Goal: Task Accomplishment & Management: Manage account settings

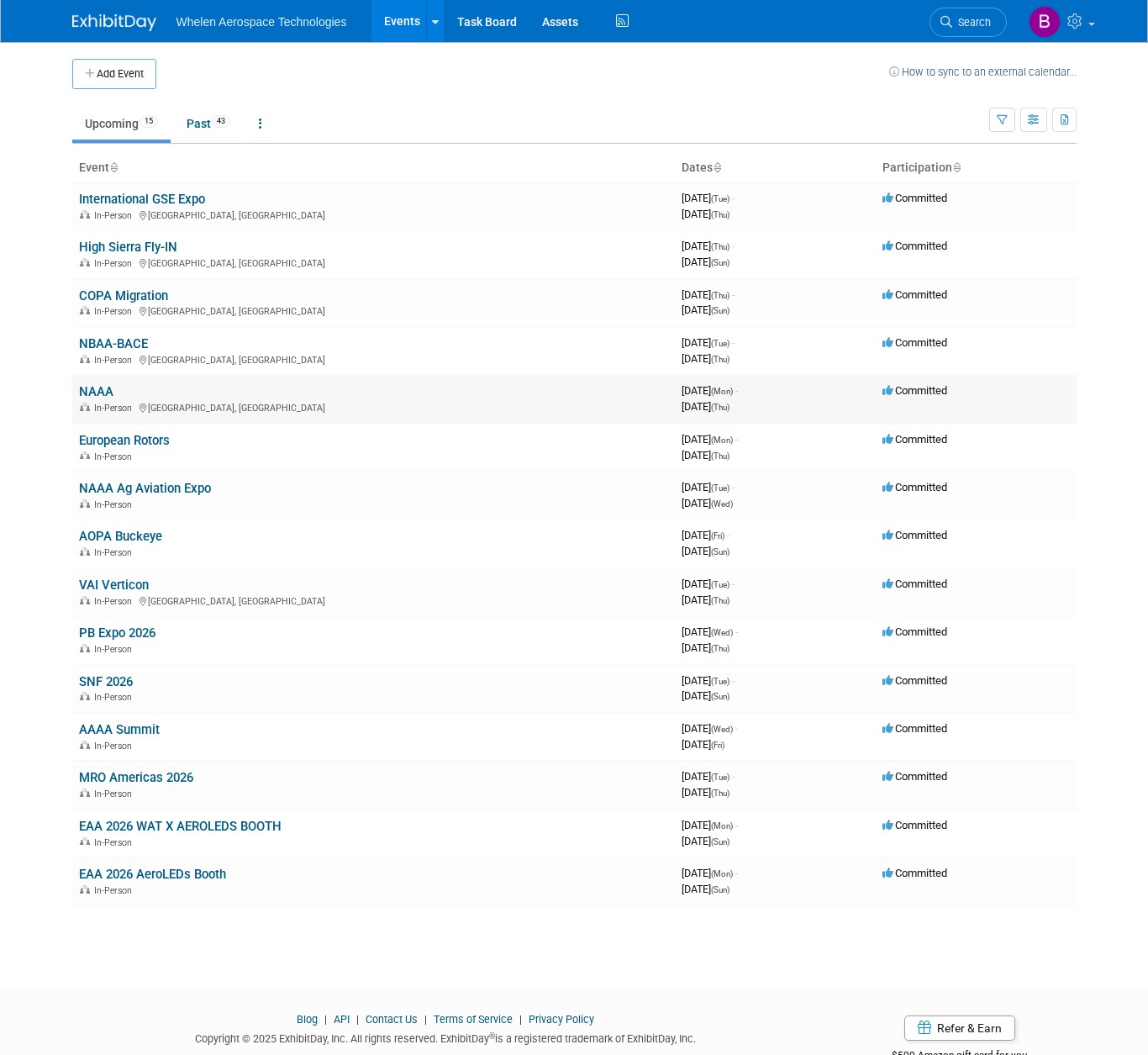
click at [100, 384] on link "NAAA" at bounding box center [96, 392] width 34 height 15
click at [130, 336] on link "NBAA-BACE" at bounding box center [113, 344] width 69 height 15
click at [100, 389] on link "NAAA" at bounding box center [96, 392] width 34 height 15
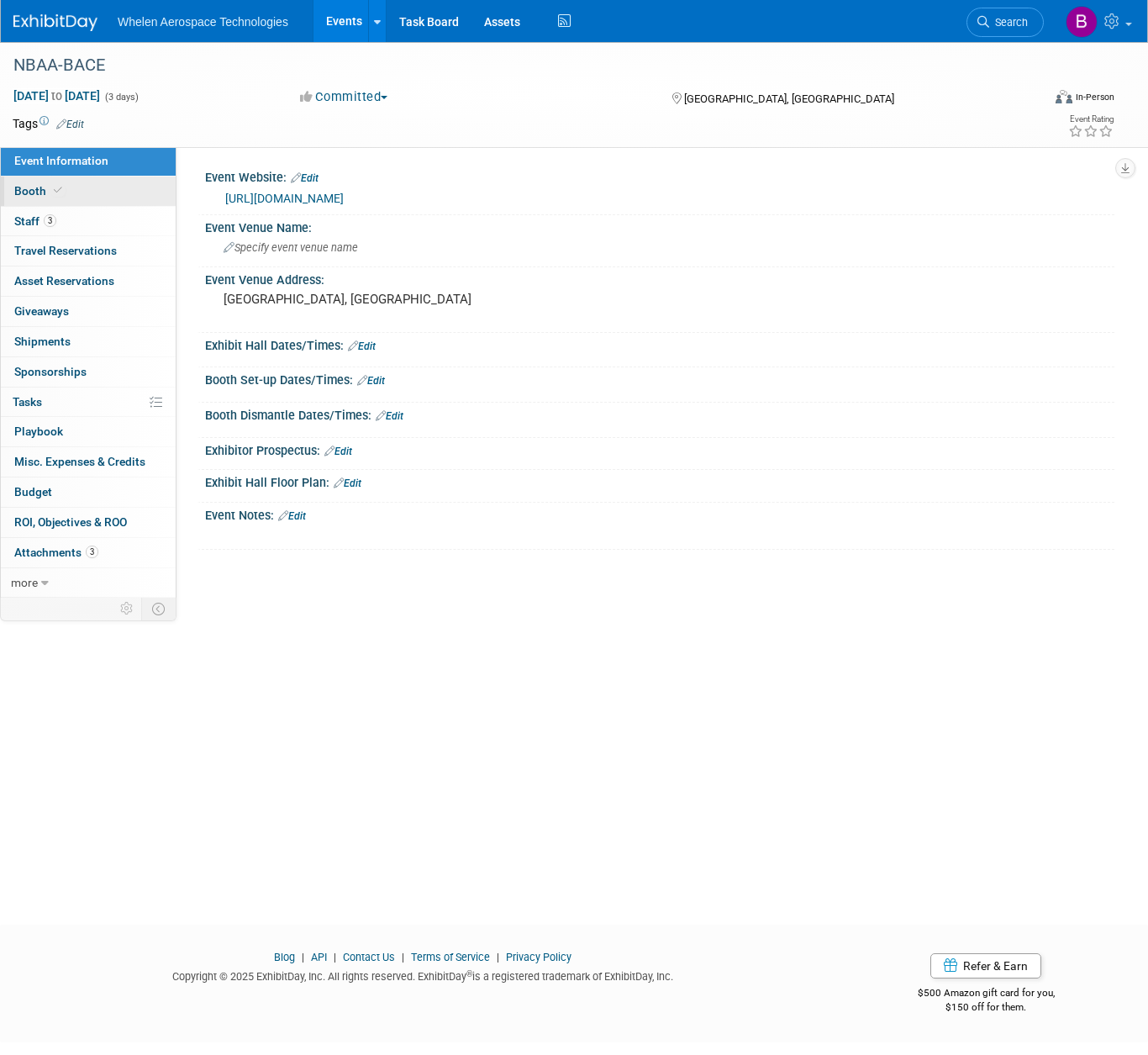
click at [42, 191] on span "Booth" at bounding box center [40, 191] width 51 height 13
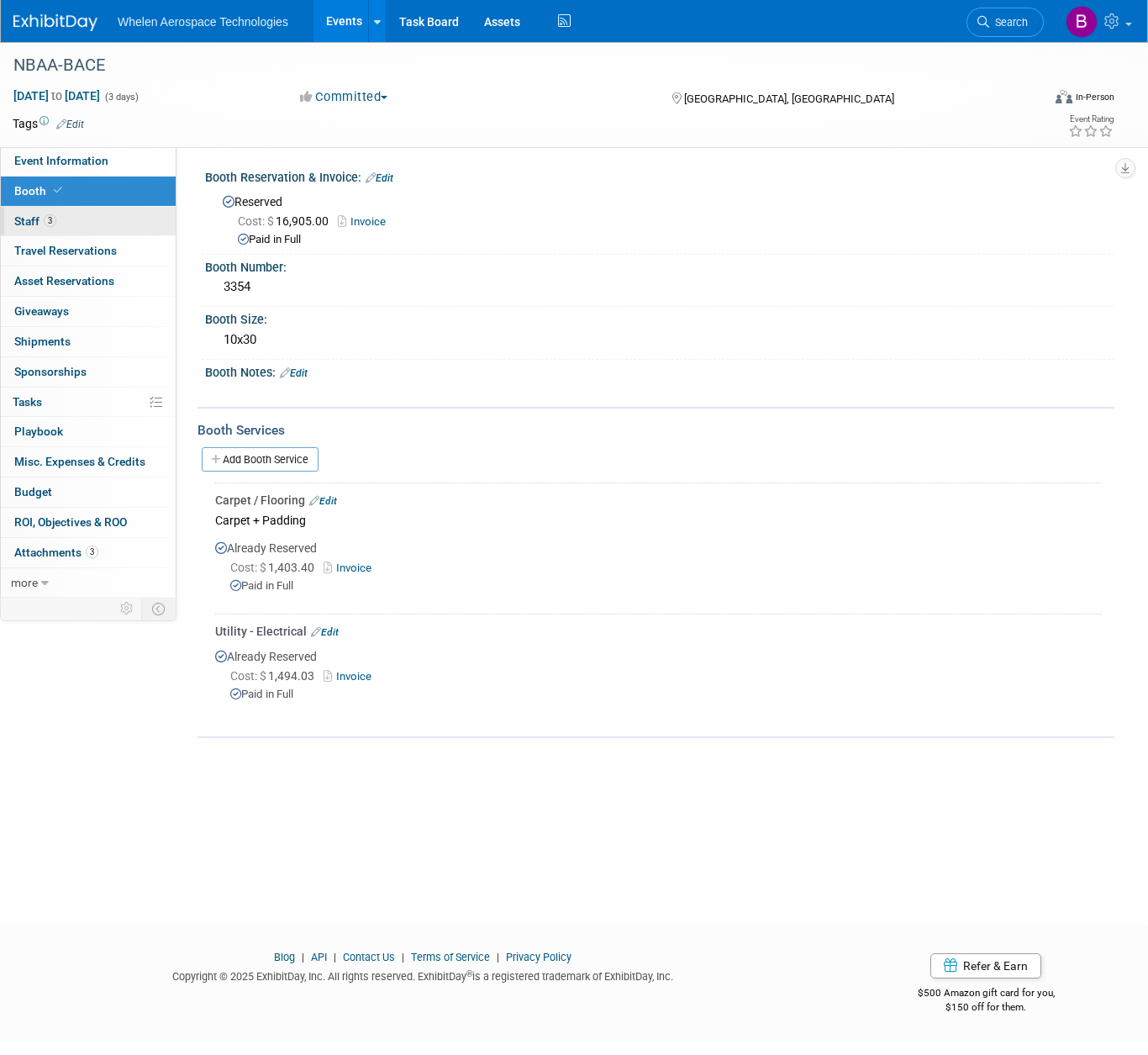
click at [86, 221] on link "3 Staff 3" at bounding box center [88, 221] width 175 height 29
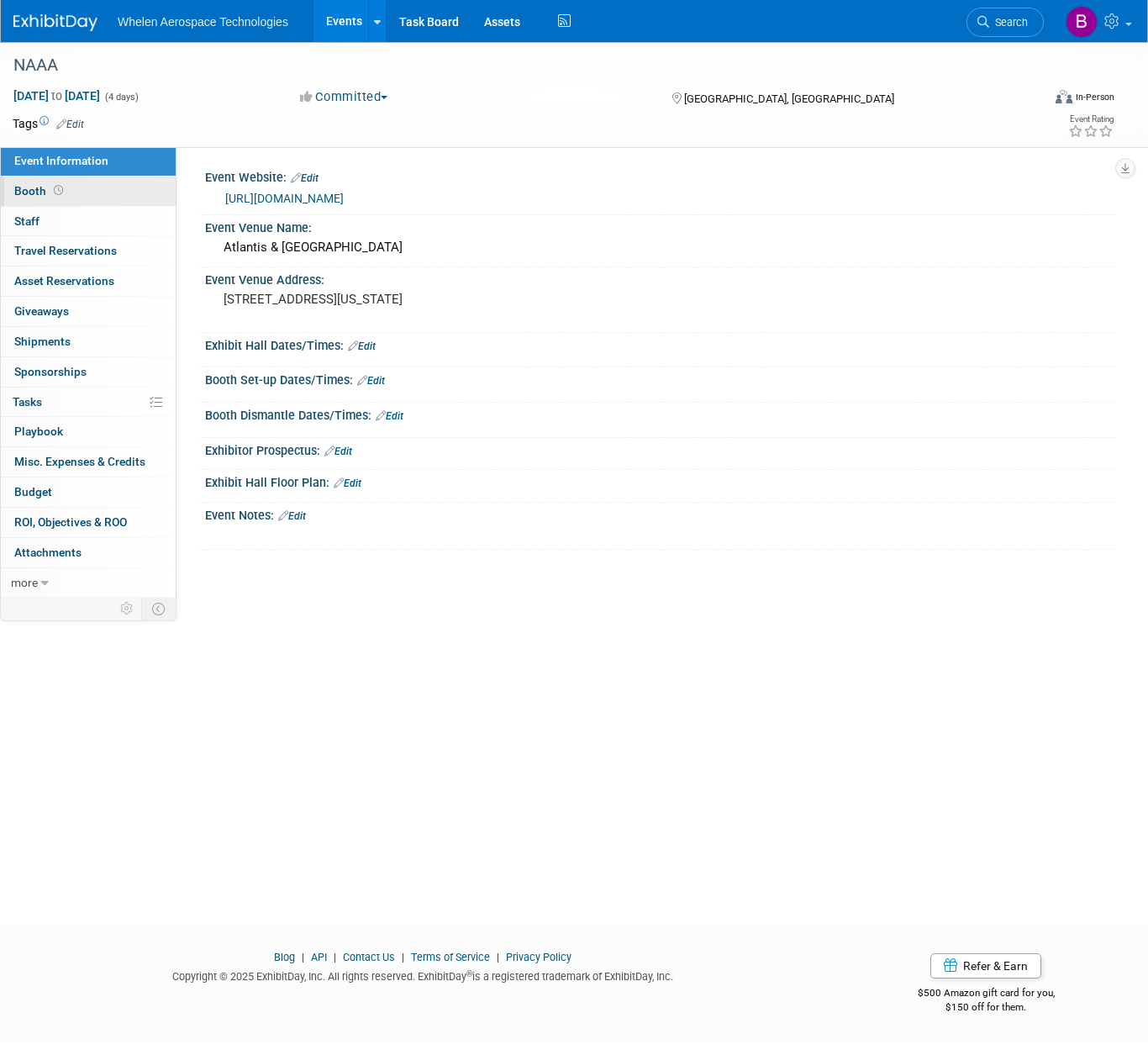
click at [92, 187] on link "Booth" at bounding box center [88, 191] width 175 height 29
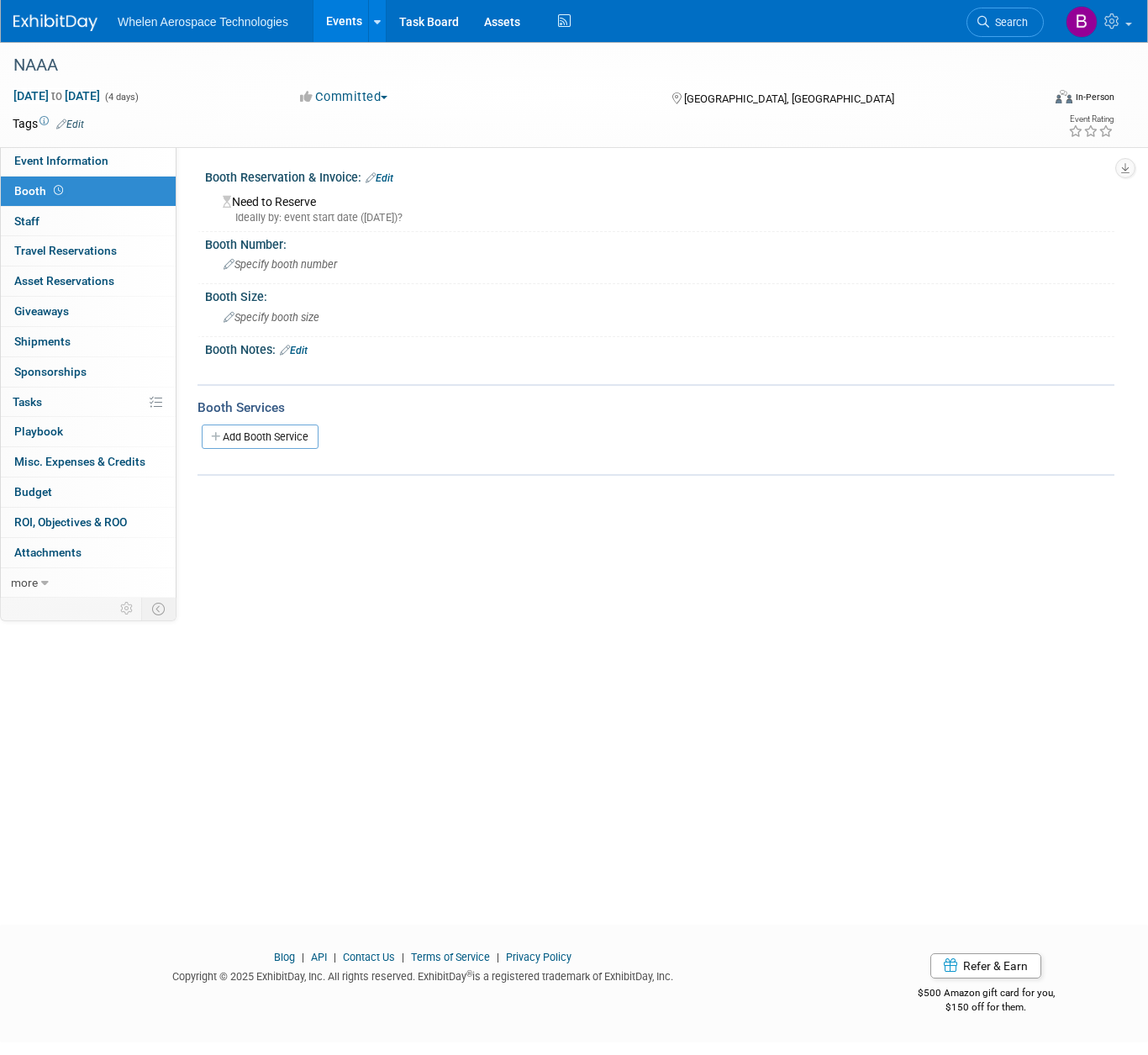
click at [282, 200] on div "Need to Reserve Ideally by: event start date (Mon. Nov 17, 2025)?" at bounding box center [660, 207] width 884 height 36
click at [393, 174] on link "Edit" at bounding box center [379, 178] width 28 height 11
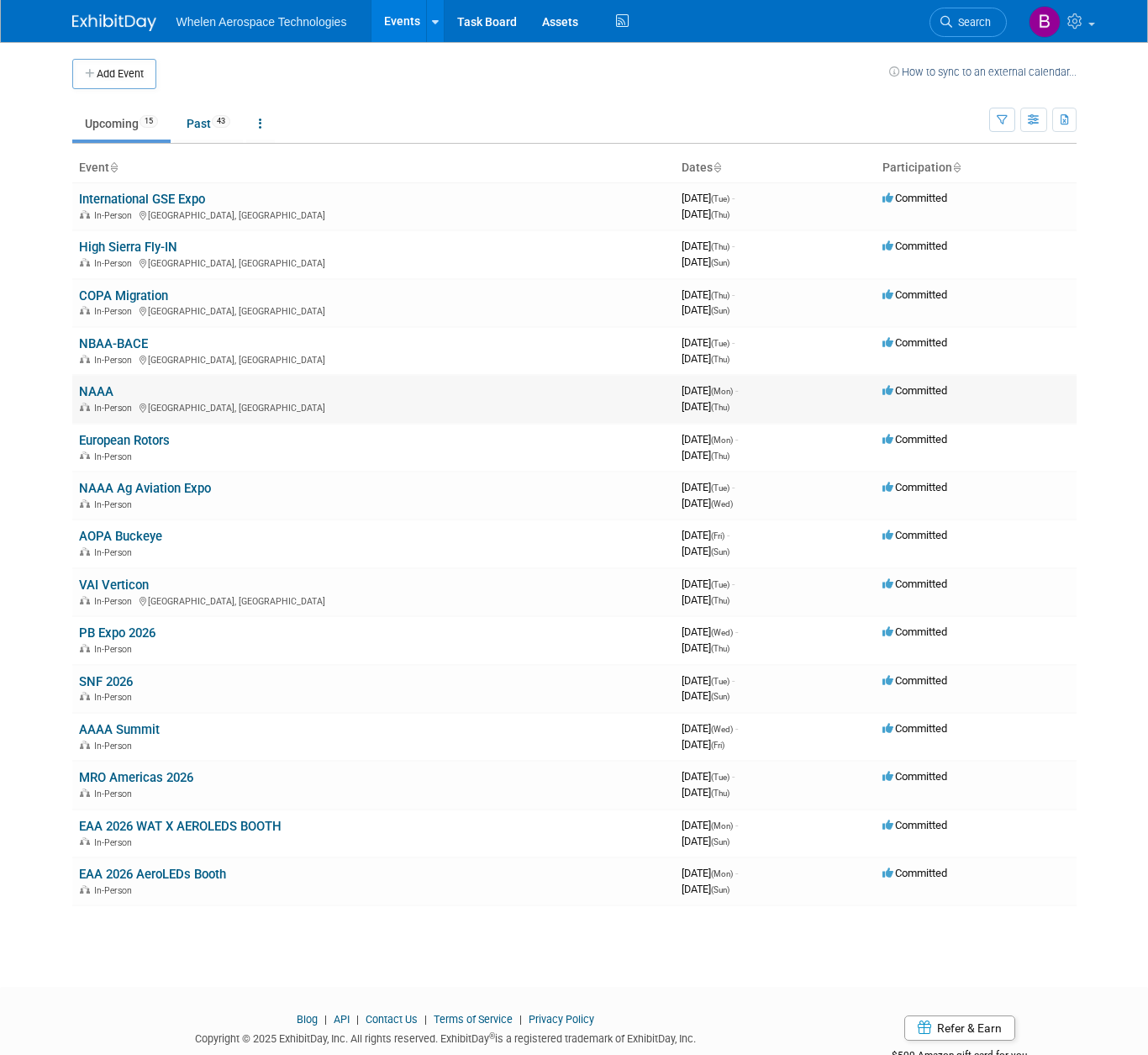
click at [99, 384] on link "NAAA" at bounding box center [96, 392] width 34 height 15
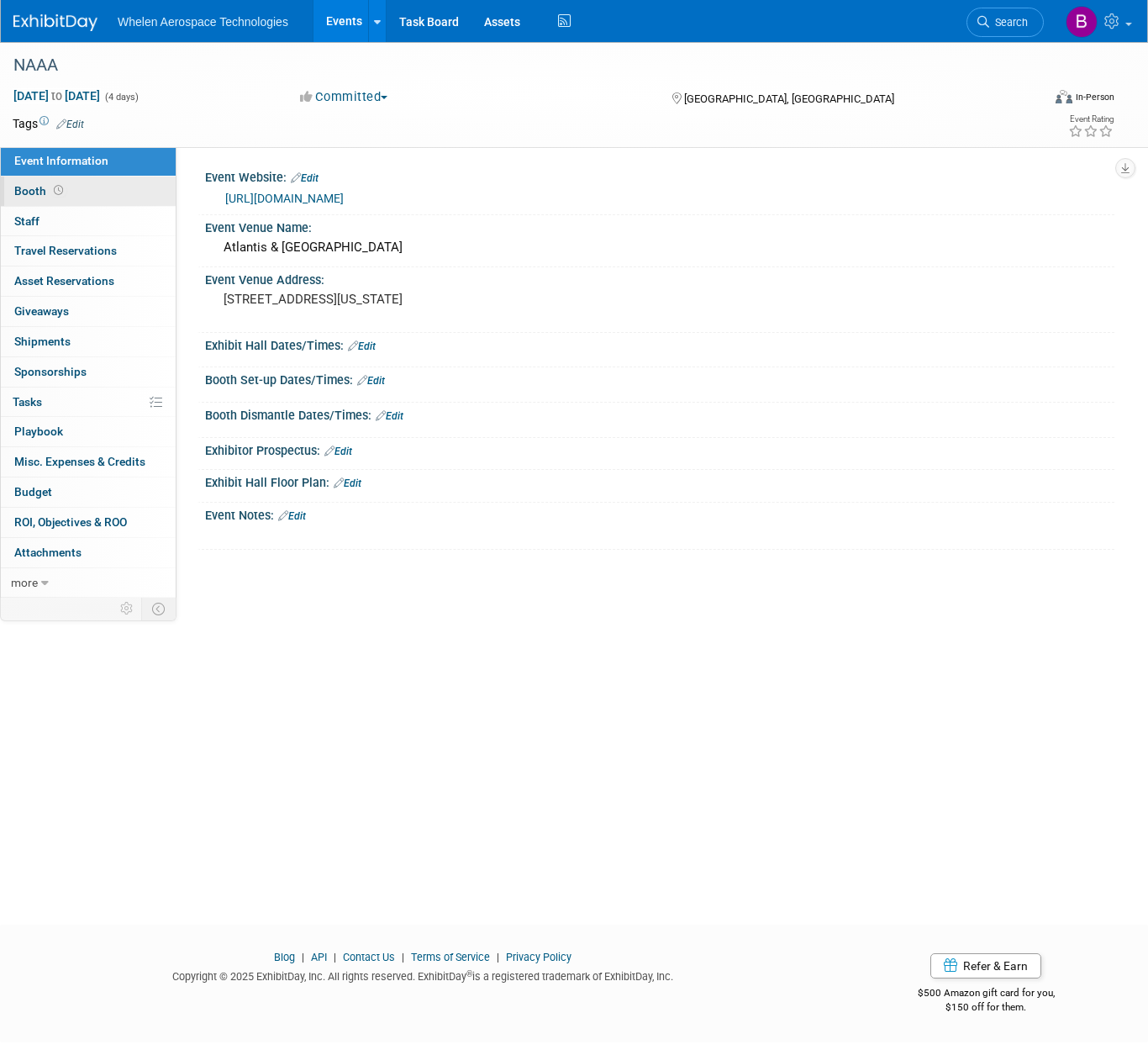
click at [87, 197] on link "Booth" at bounding box center [88, 191] width 175 height 29
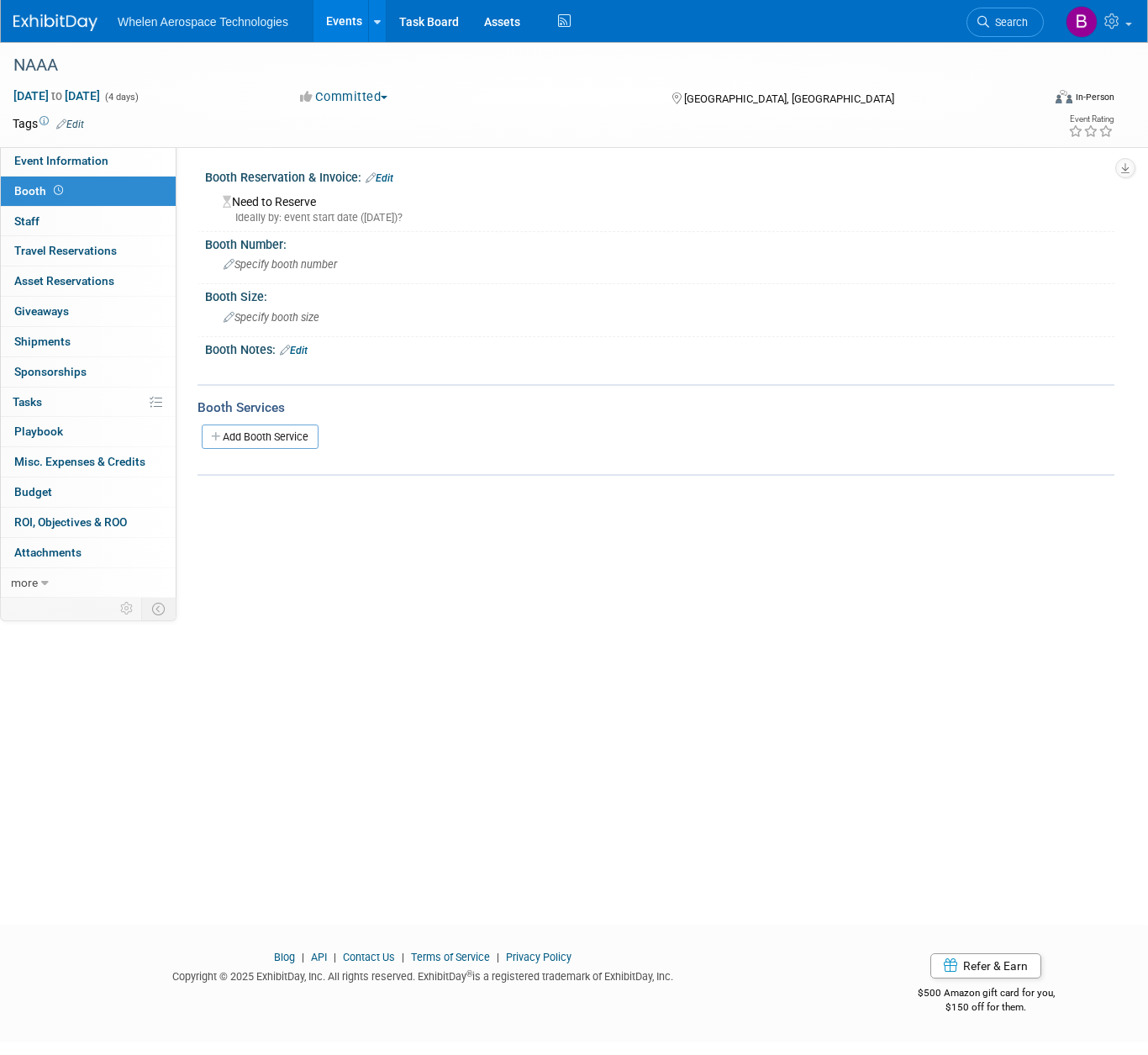
click at [391, 171] on div "Booth Reservation & Invoice: Edit" at bounding box center [660, 175] width 909 height 22
click at [390, 178] on link "Edit" at bounding box center [379, 178] width 28 height 11
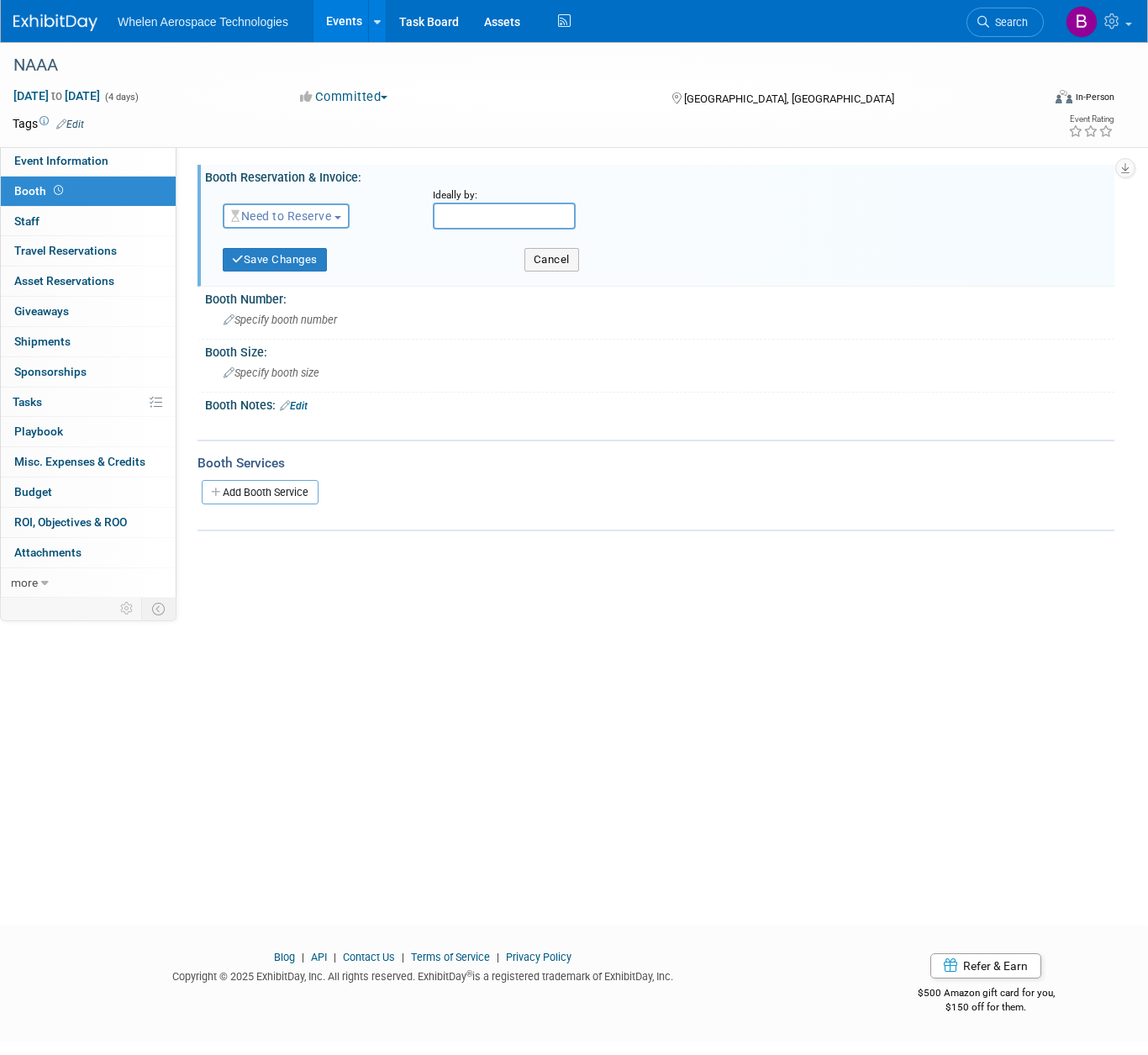
click at [308, 216] on span "Need to Reserve" at bounding box center [280, 216] width 100 height 13
click at [332, 262] on link "Reserved" at bounding box center [313, 268] width 180 height 24
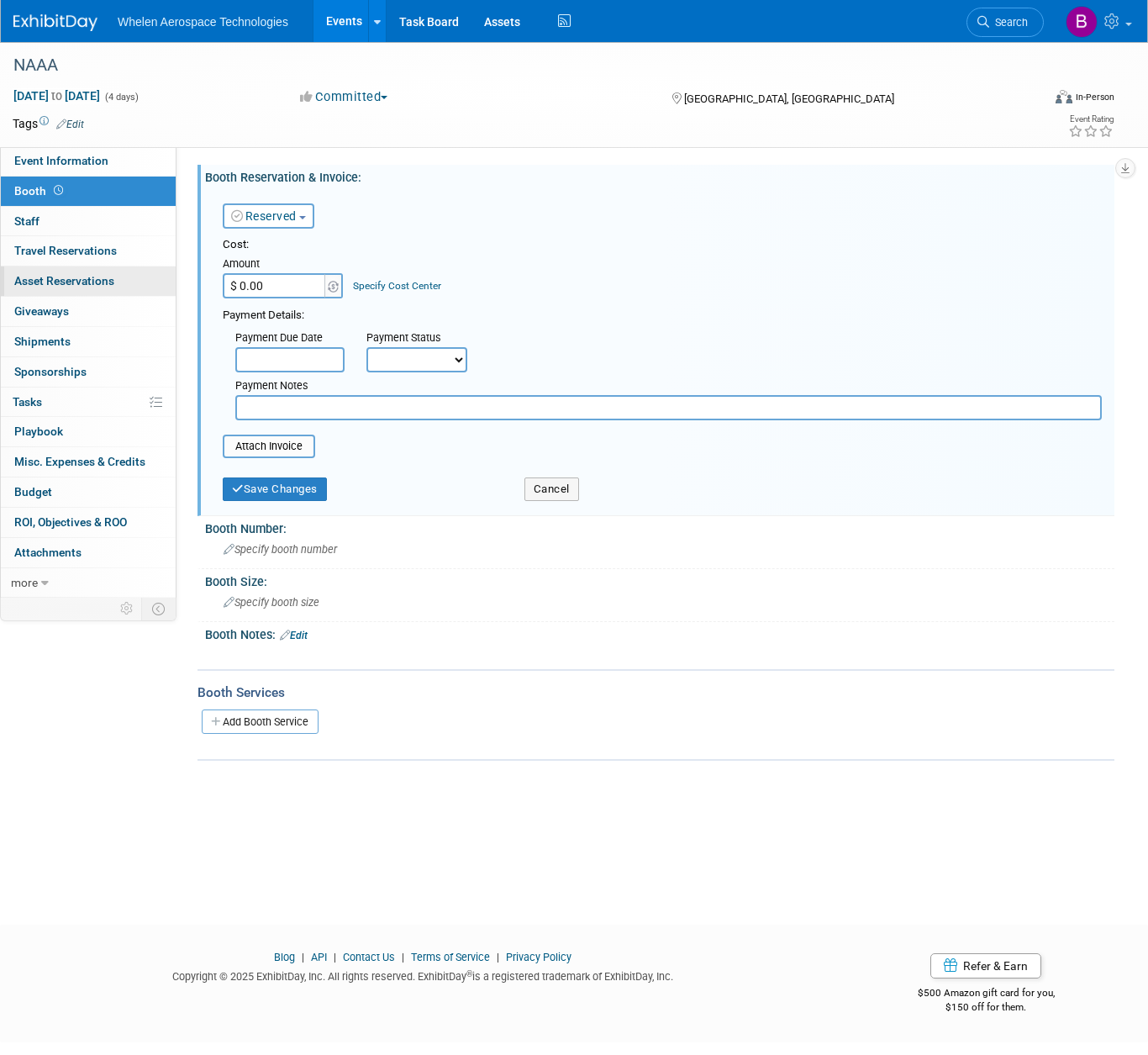
drag, startPoint x: 278, startPoint y: 287, endPoint x: 149, endPoint y: 278, distance: 129.3
click at [149, 278] on div "Event Information Event Info Booth Booth 0 Staff 0 Staff 0 Travel Reservations …" at bounding box center [574, 401] width 1148 height 719
type input "$ 1,365.00"
select select "1"
click at [292, 447] on input "file" at bounding box center [213, 446] width 200 height 20
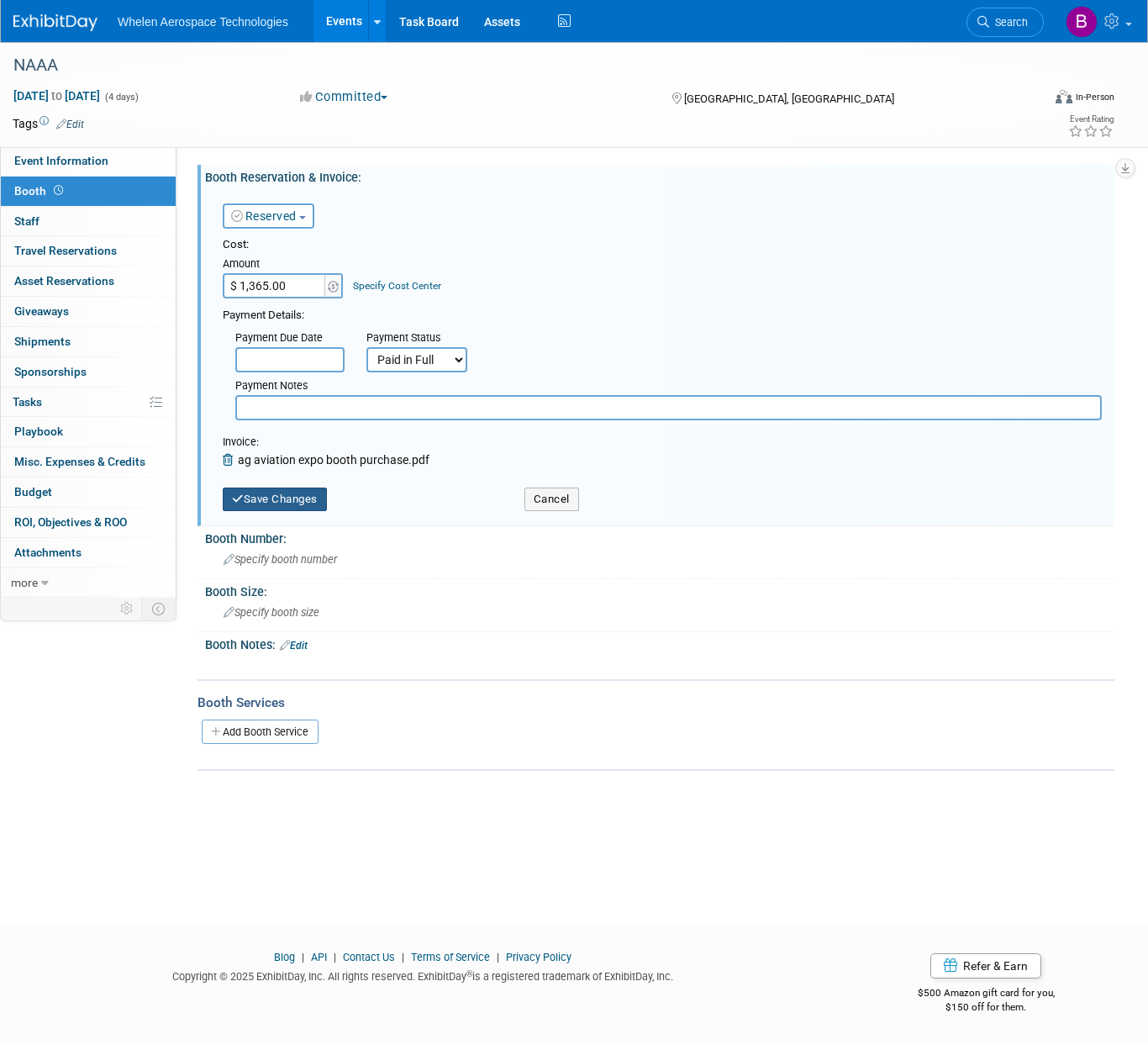
click at [297, 489] on button "Save Changes" at bounding box center [275, 499] width 105 height 24
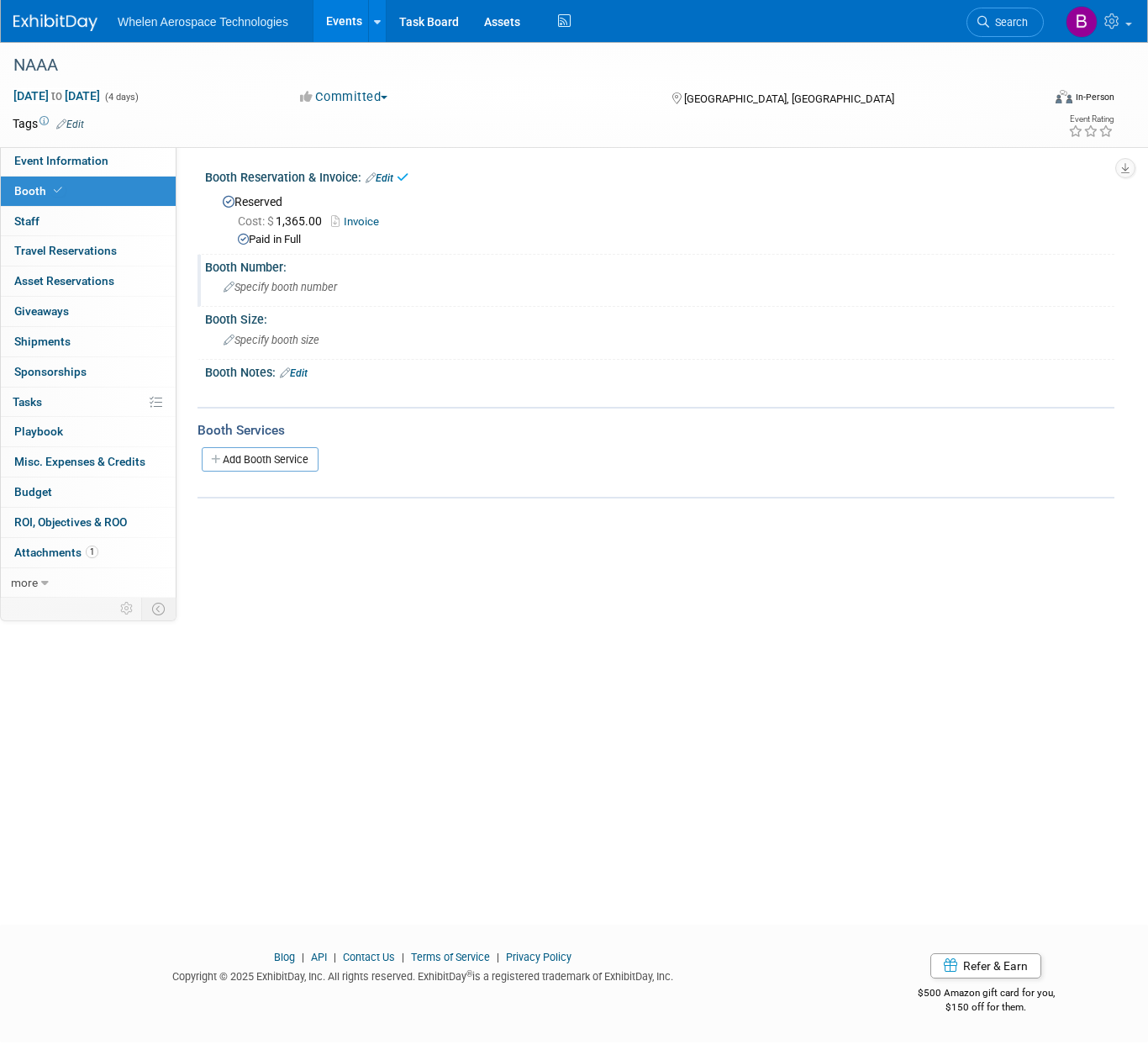
click at [280, 281] on span "Specify booth number" at bounding box center [279, 286] width 113 height 12
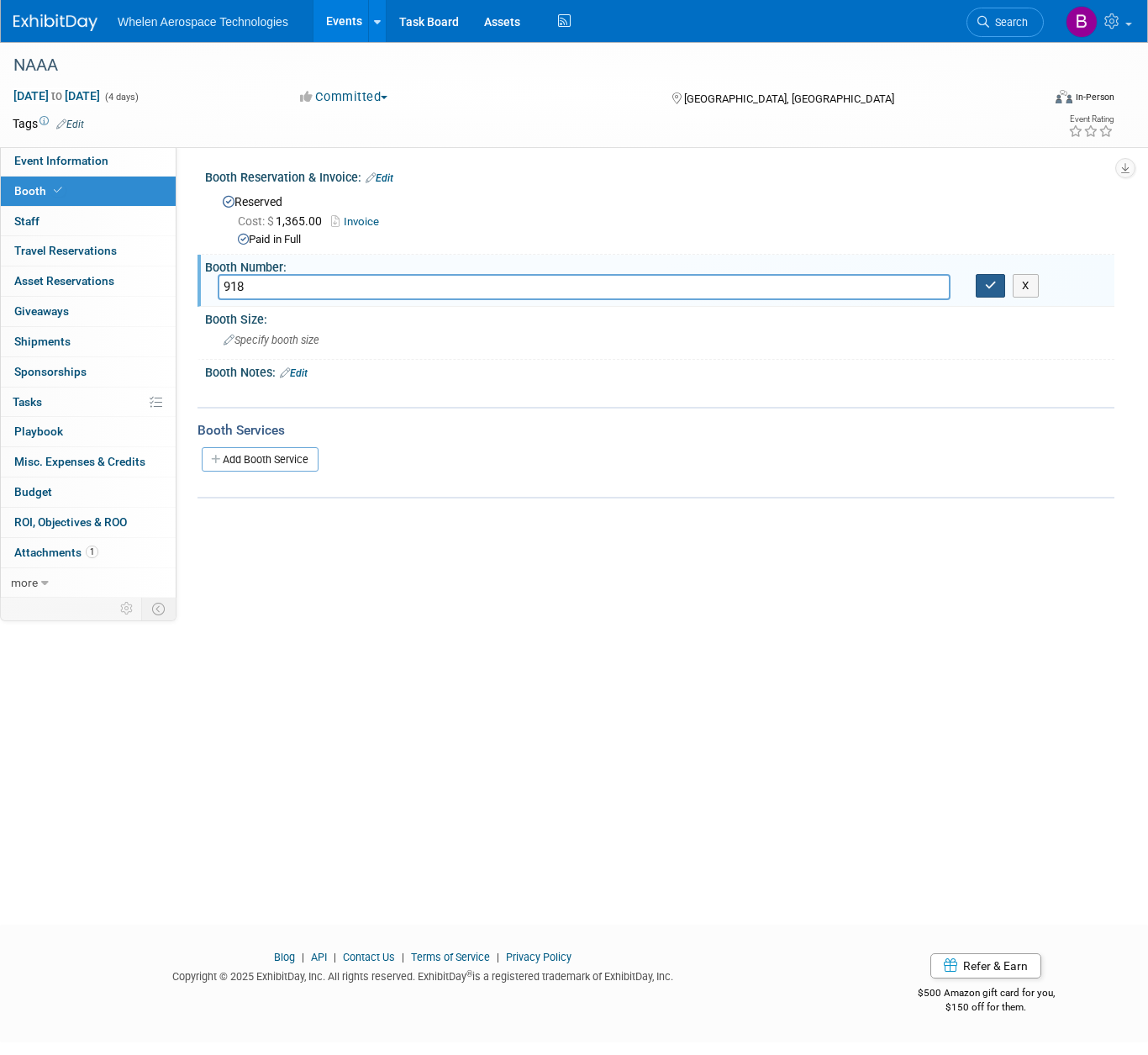
type input "918"
click at [985, 284] on icon "button" at bounding box center [990, 284] width 11 height 10
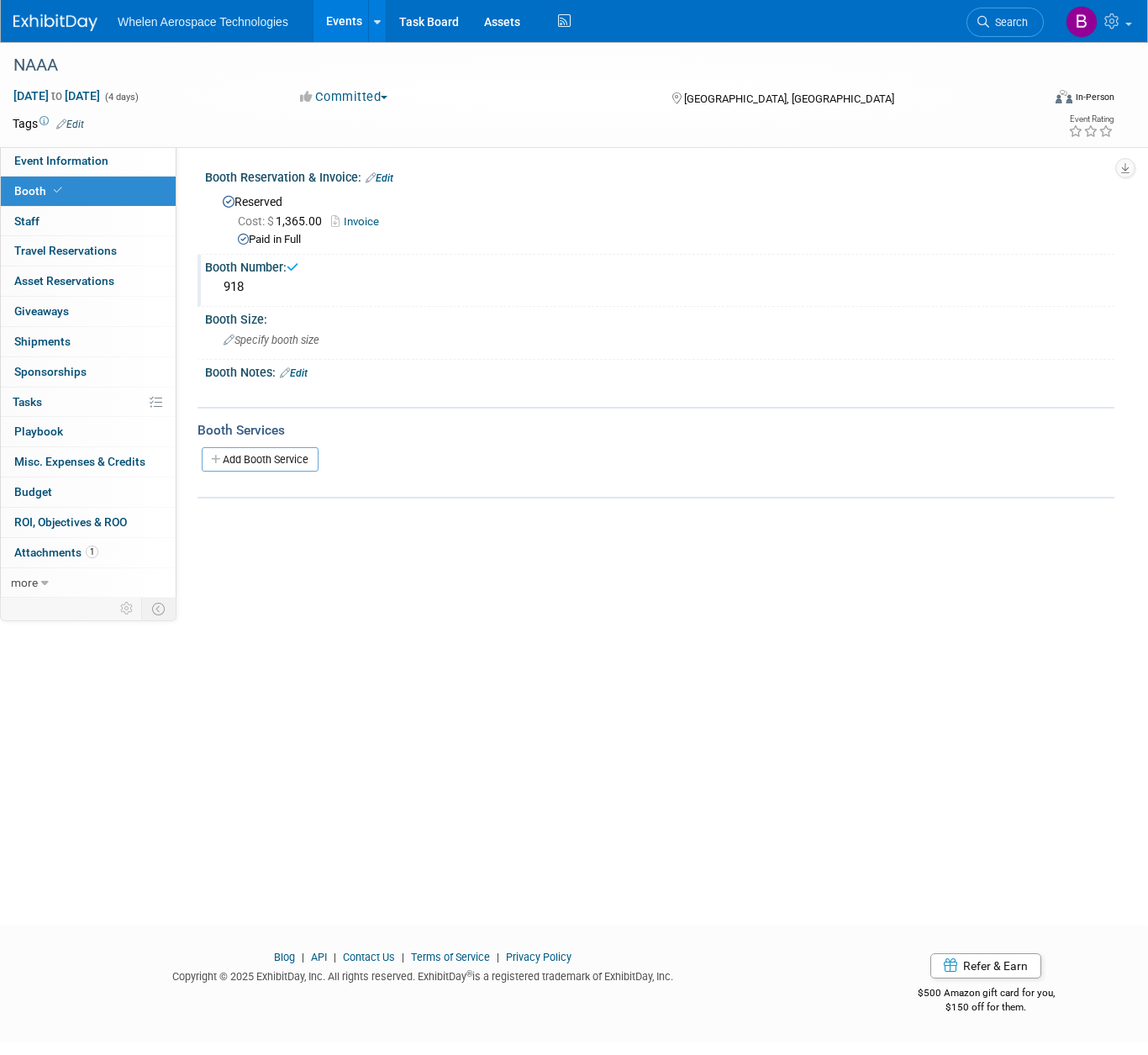
click at [304, 370] on link "Edit" at bounding box center [293, 373] width 28 height 11
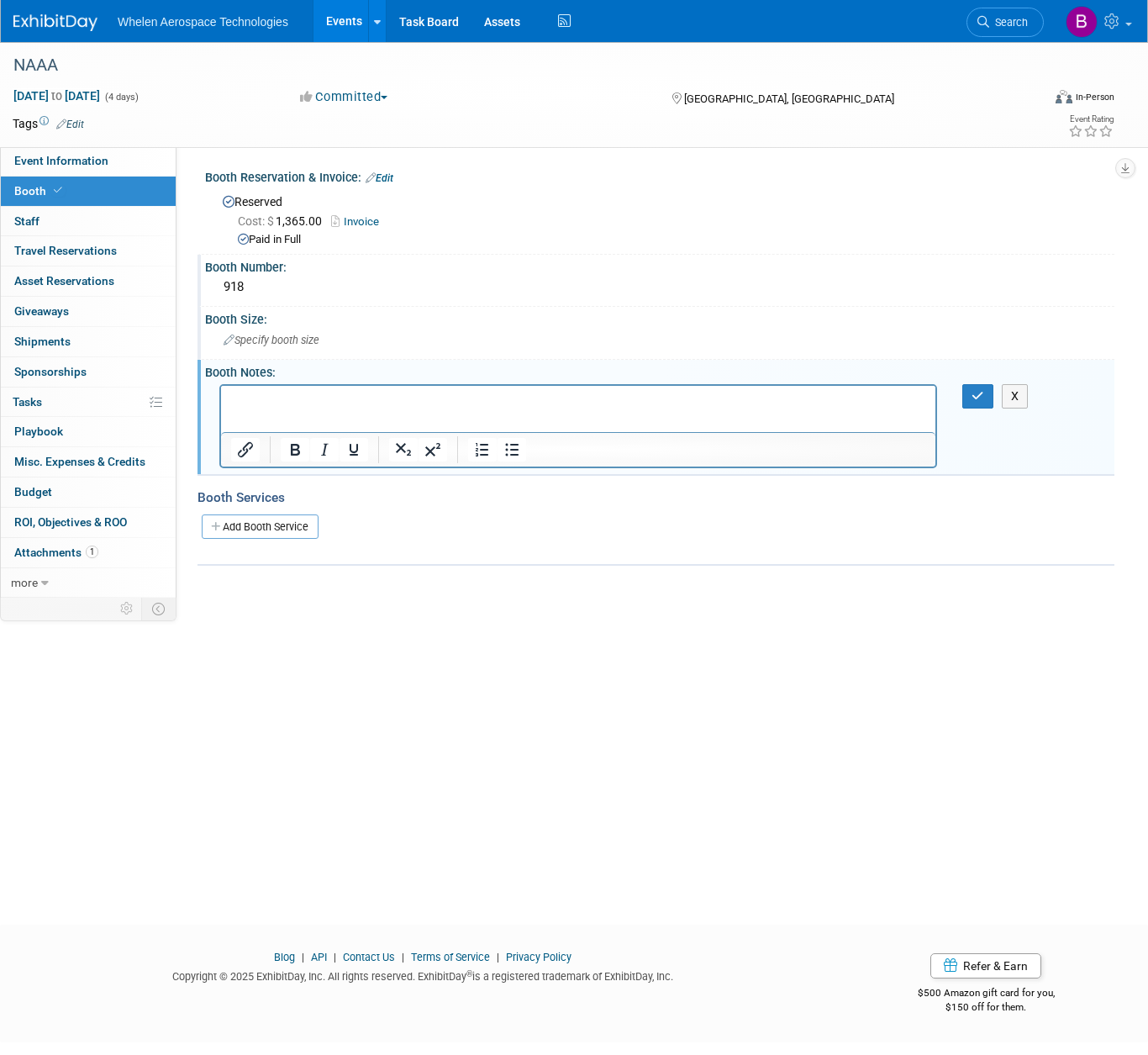
click at [298, 341] on span "Specify booth size" at bounding box center [271, 339] width 96 height 12
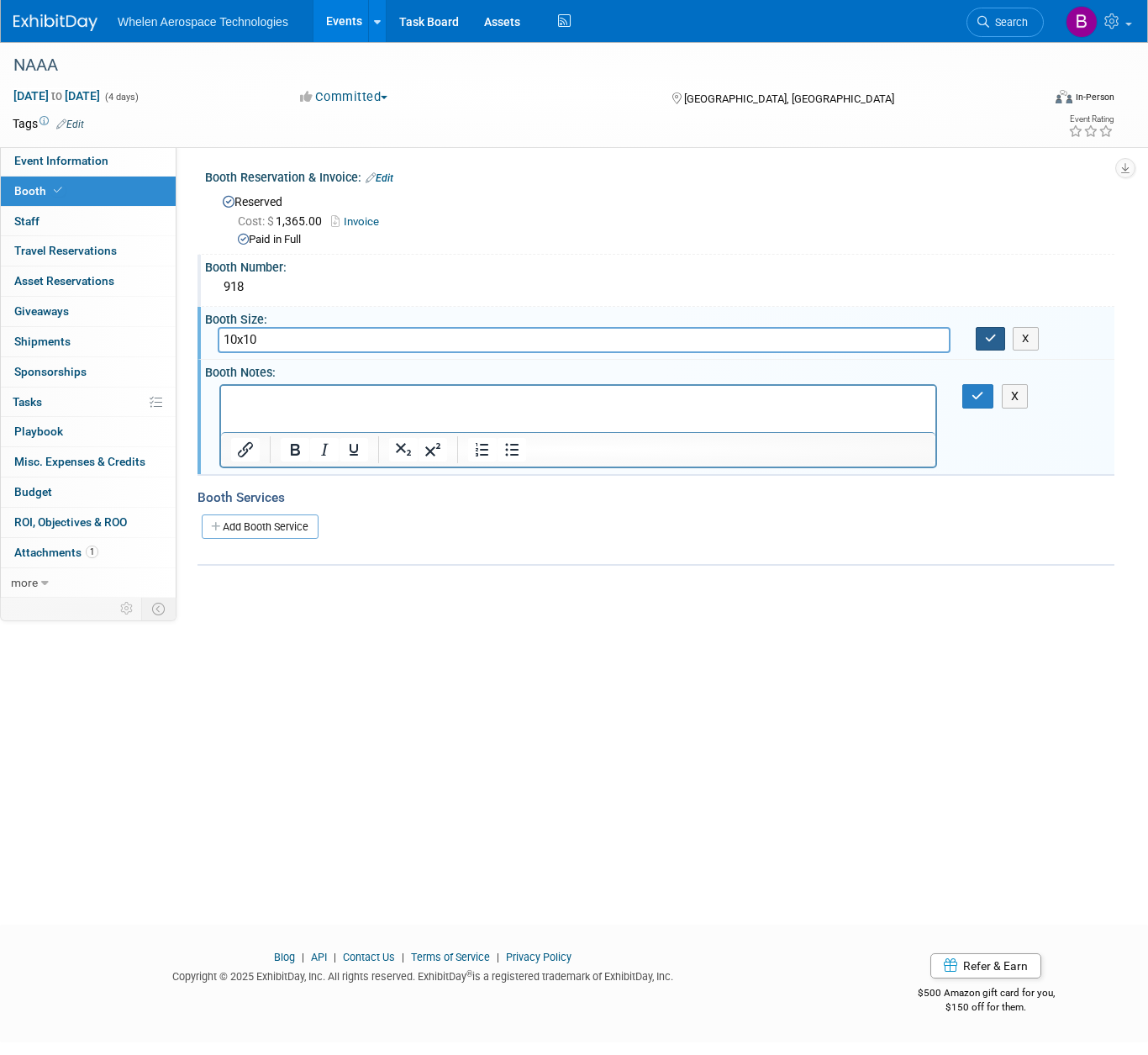
type input "10x10"
click at [987, 334] on icon "button" at bounding box center [990, 337] width 11 height 10
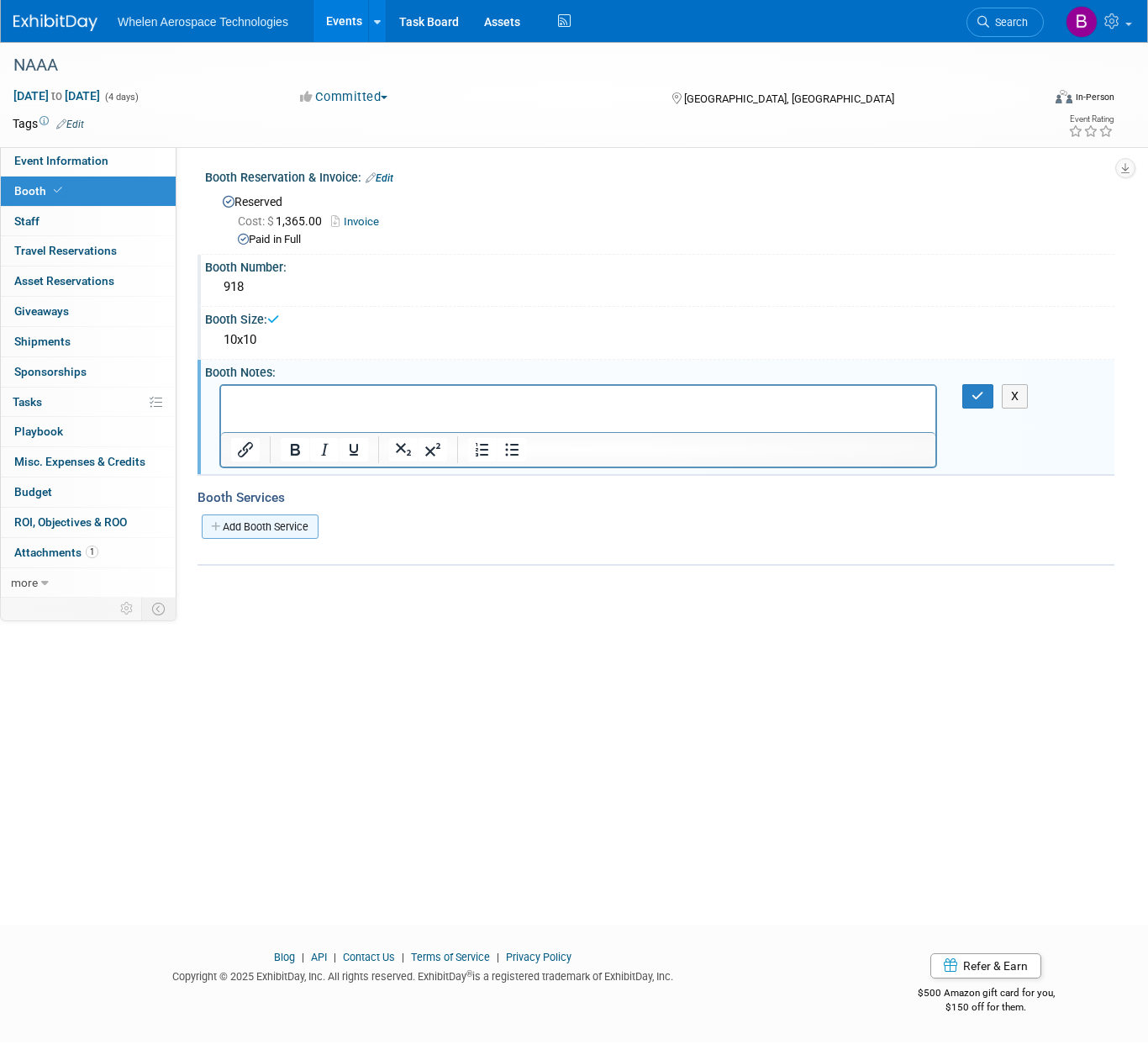
click at [297, 523] on link "Add Booth Service" at bounding box center [259, 527] width 117 height 25
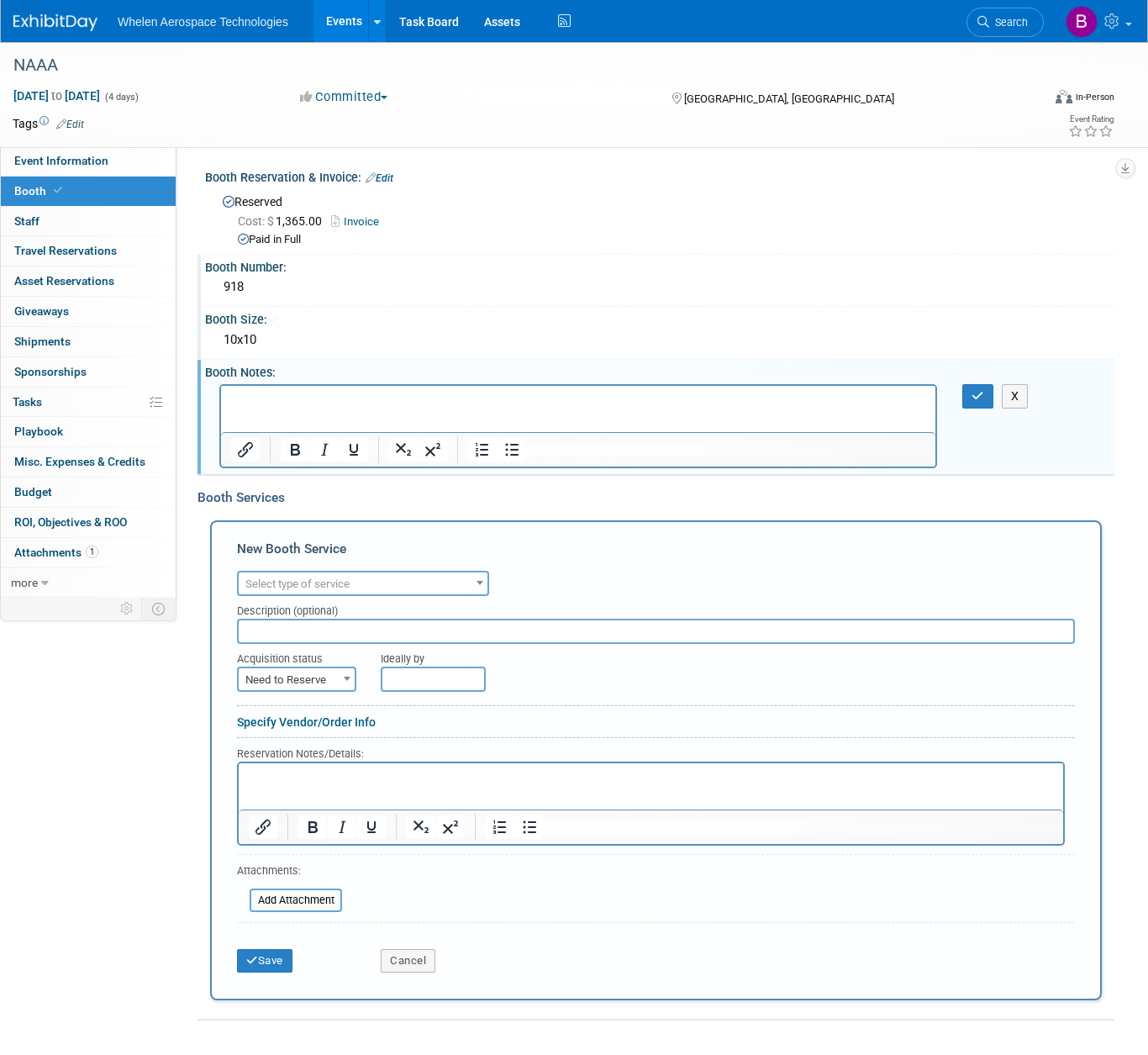
click at [333, 583] on span "Select type of service" at bounding box center [297, 584] width 105 height 12
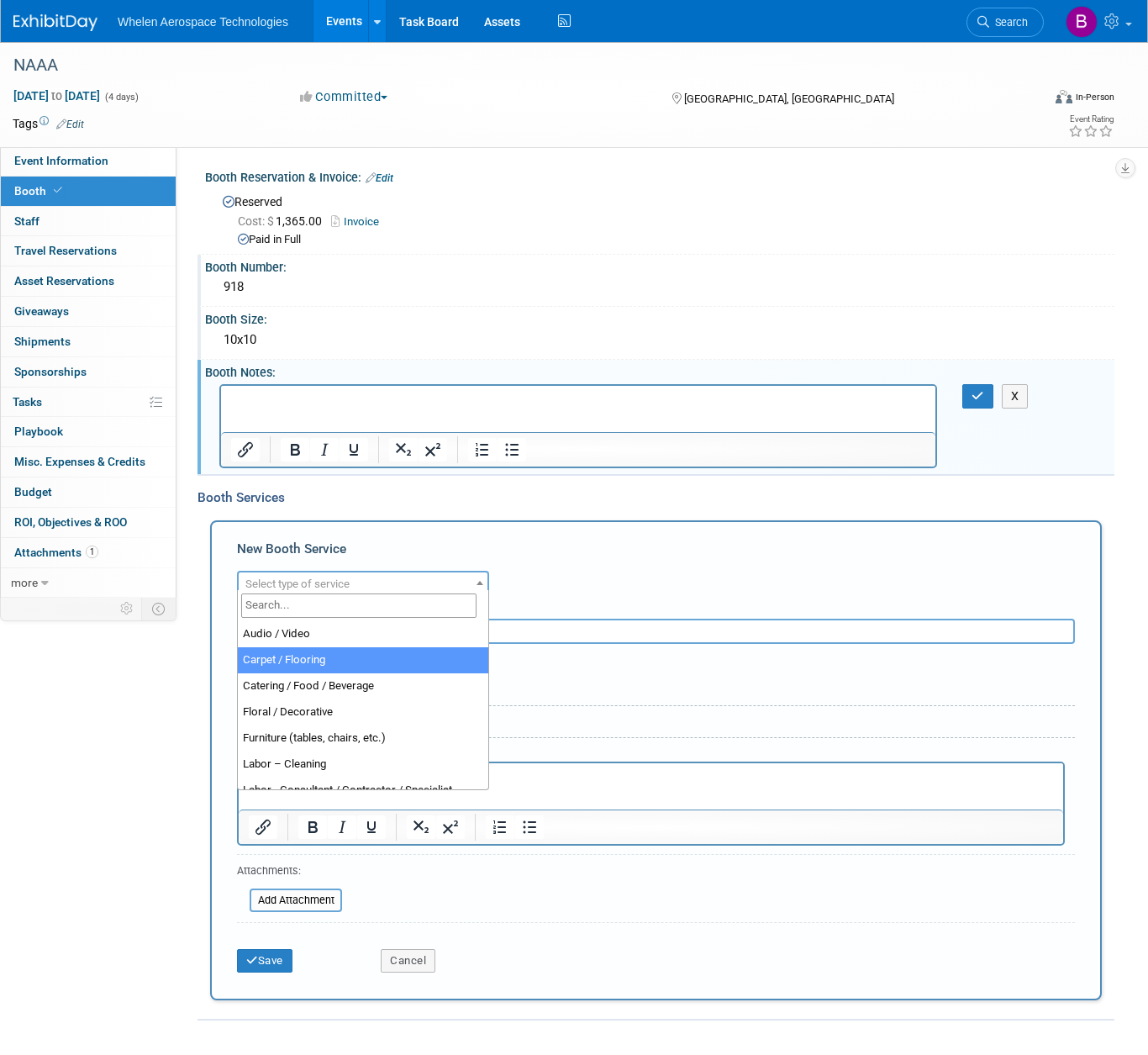
select select "4"
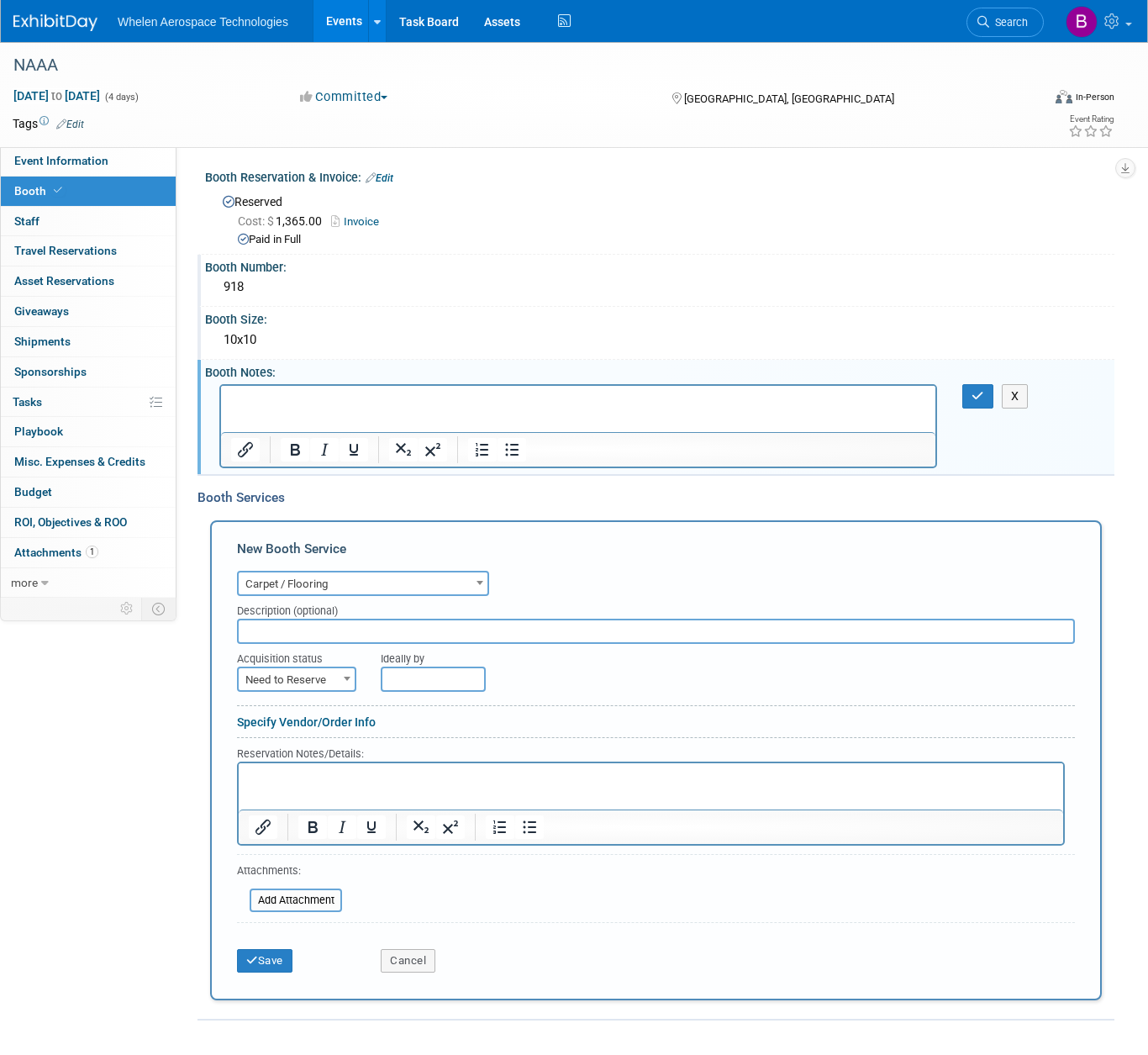
click at [311, 624] on input "text" at bounding box center [656, 631] width 838 height 26
type input "Carpet Table & Chairs"
click at [339, 667] on span at bounding box center [347, 678] width 17 height 22
select select "2"
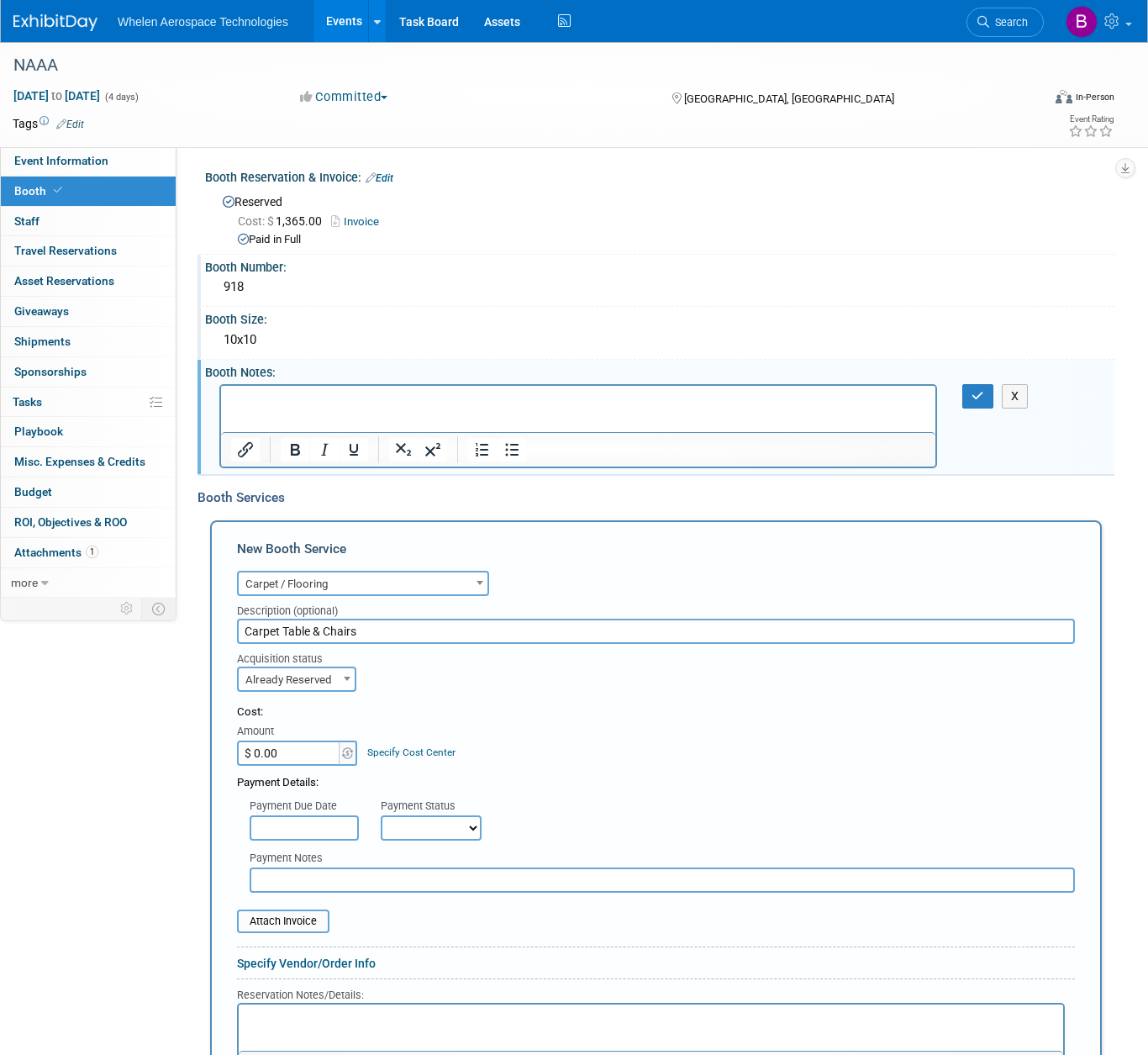
drag, startPoint x: 303, startPoint y: 744, endPoint x: 217, endPoint y: 737, distance: 86.3
click at [217, 737] on div "New Booth Service Audio / Video Carpet / Flooring Catering / Food / Beverage Fl…" at bounding box center [656, 880] width 891 height 721
type input "$ 969.99"
select select "1"
click at [294, 911] on input "file" at bounding box center [227, 921] width 200 height 20
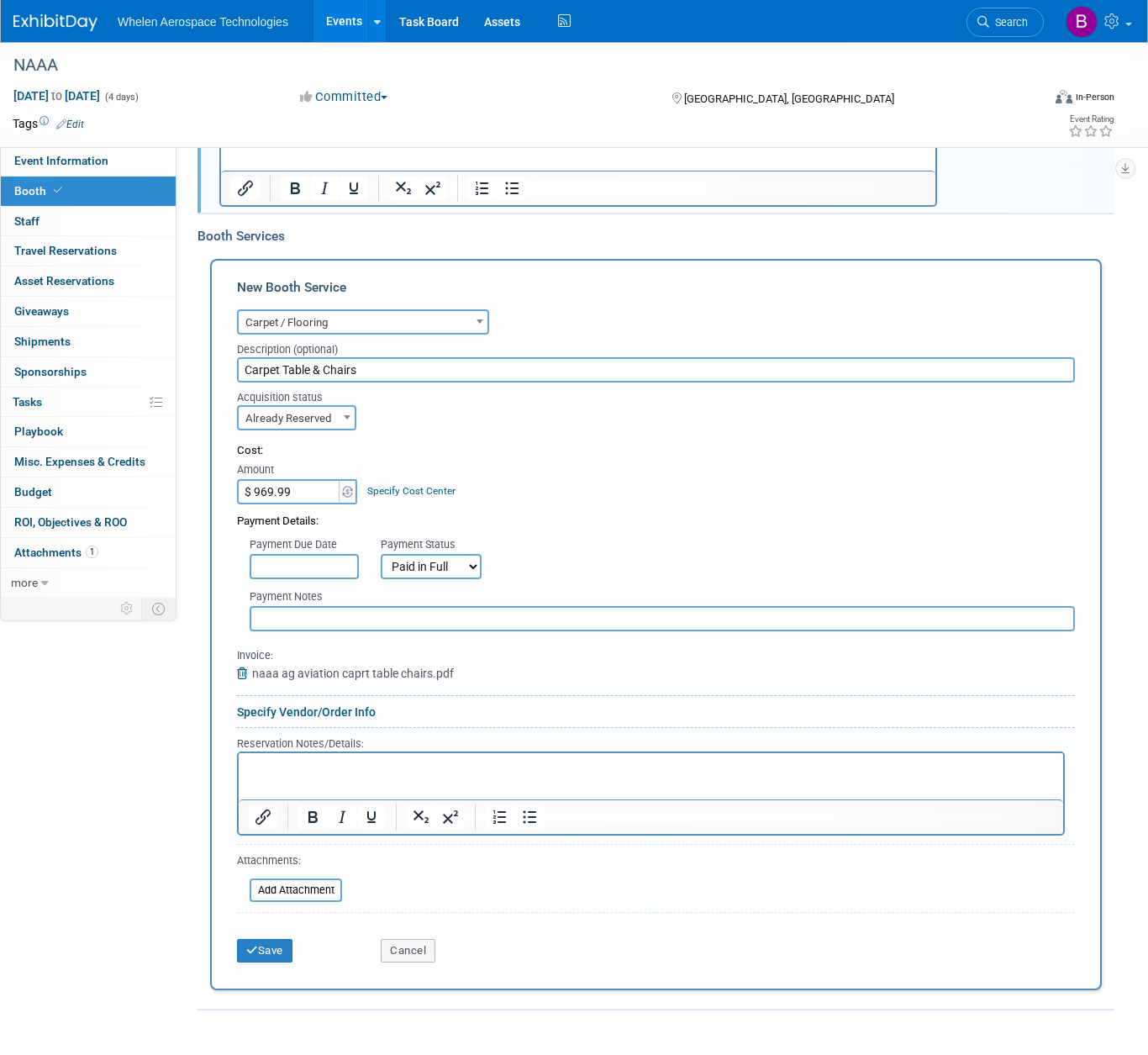
scroll to position [262, 0]
click at [265, 938] on button "Save" at bounding box center [264, 950] width 55 height 24
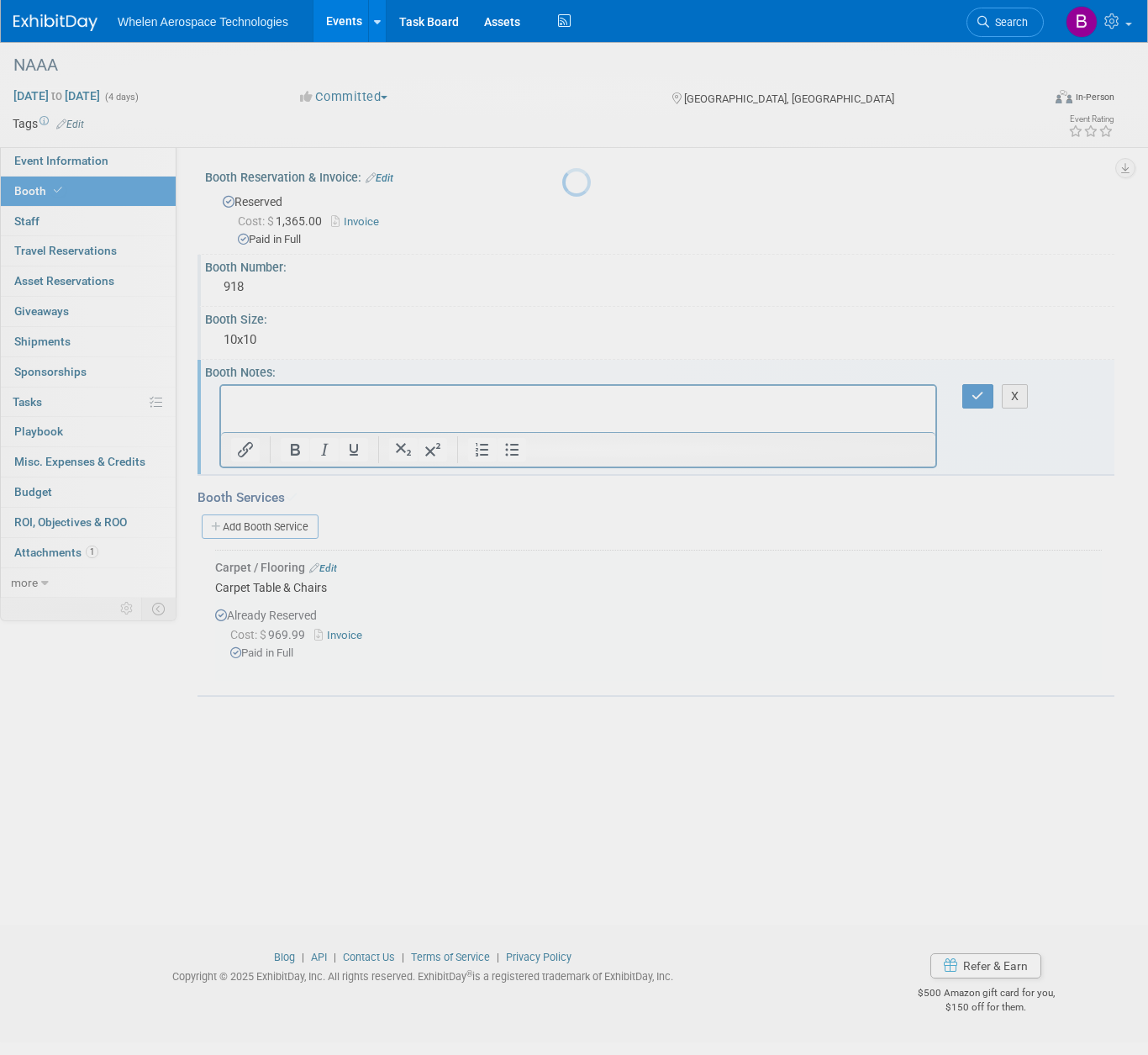
scroll to position [0, 0]
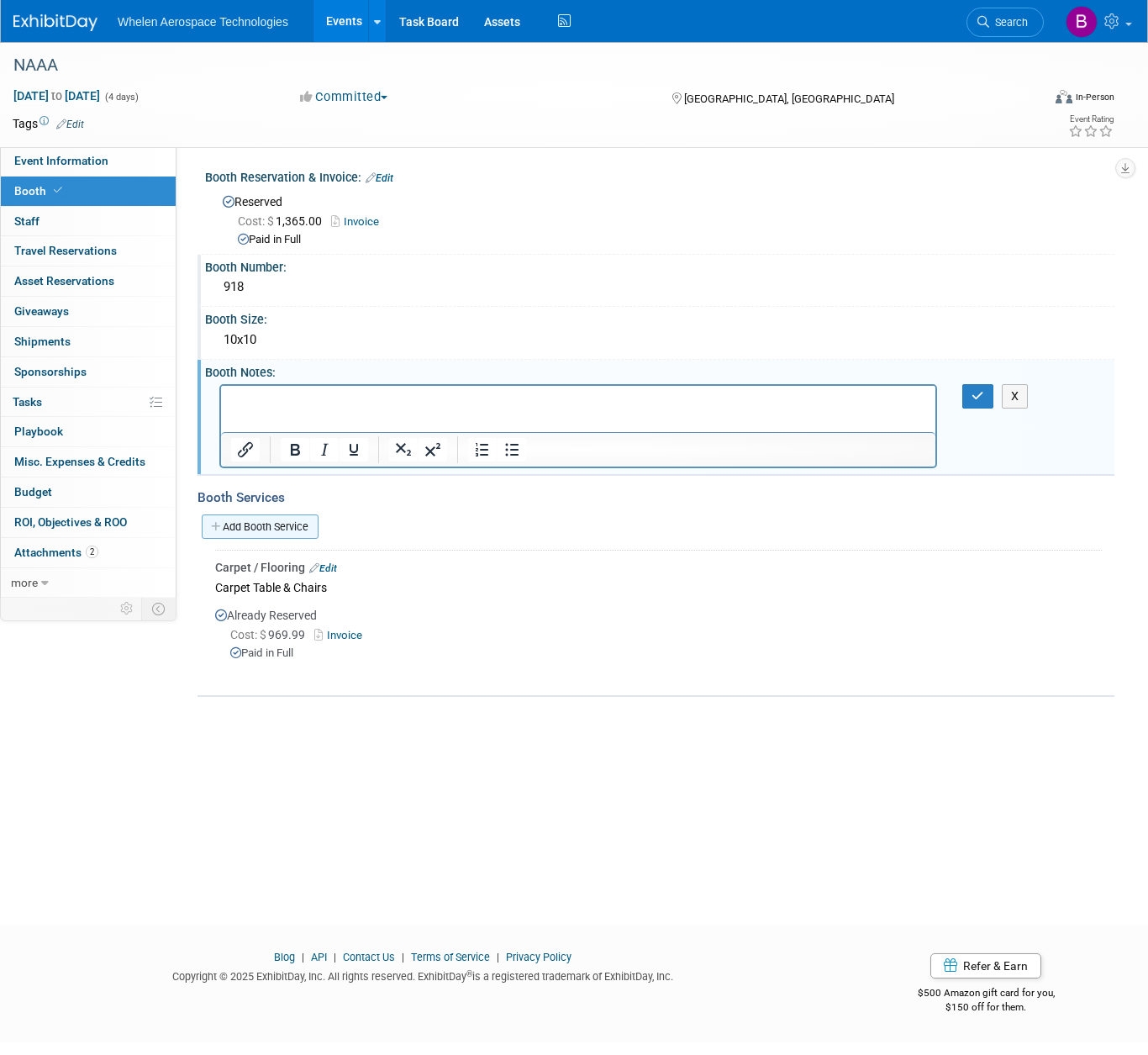
click at [273, 518] on link "Add Booth Service" at bounding box center [259, 527] width 117 height 25
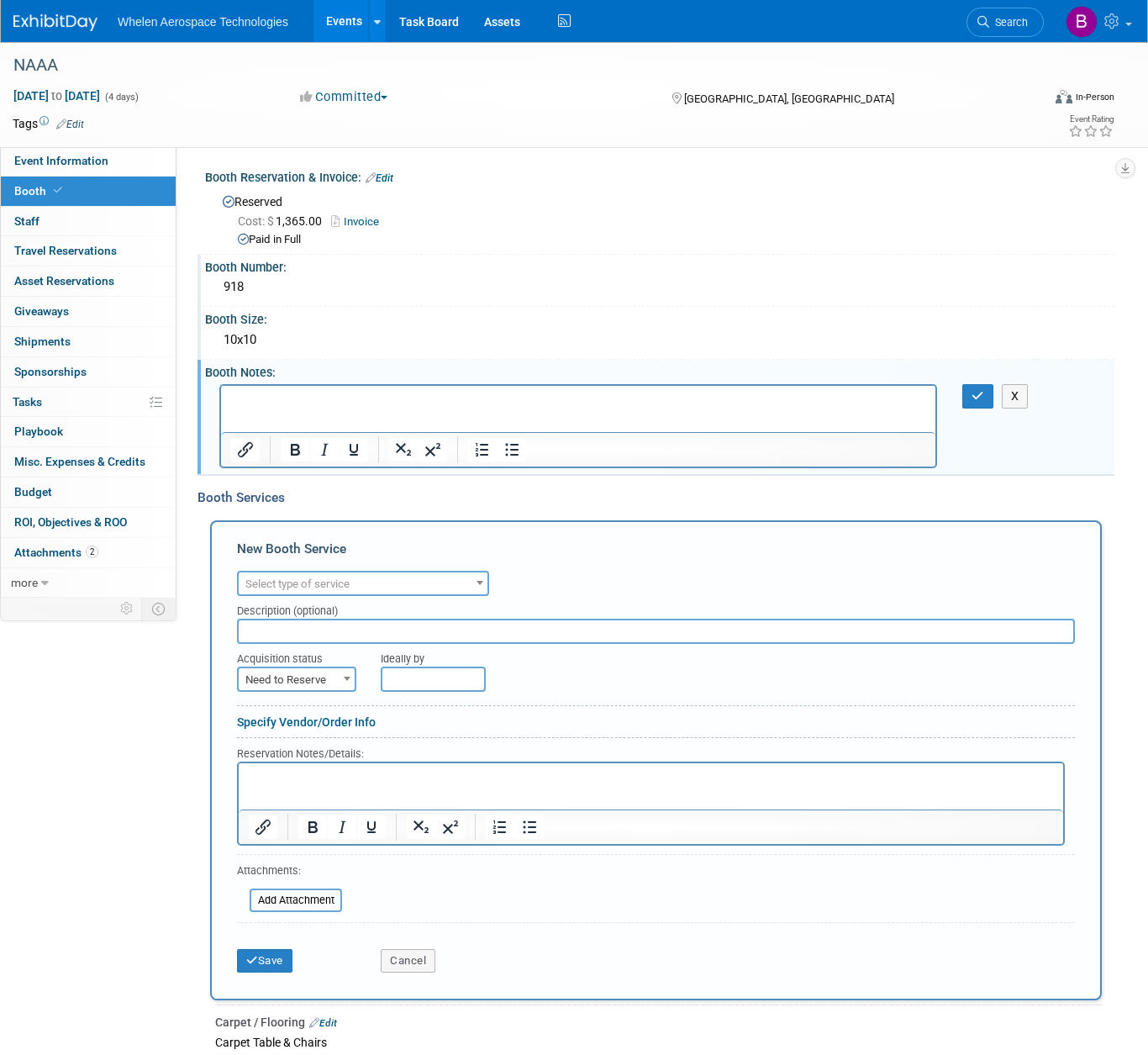
click at [383, 582] on span "Select type of service" at bounding box center [363, 584] width 249 height 24
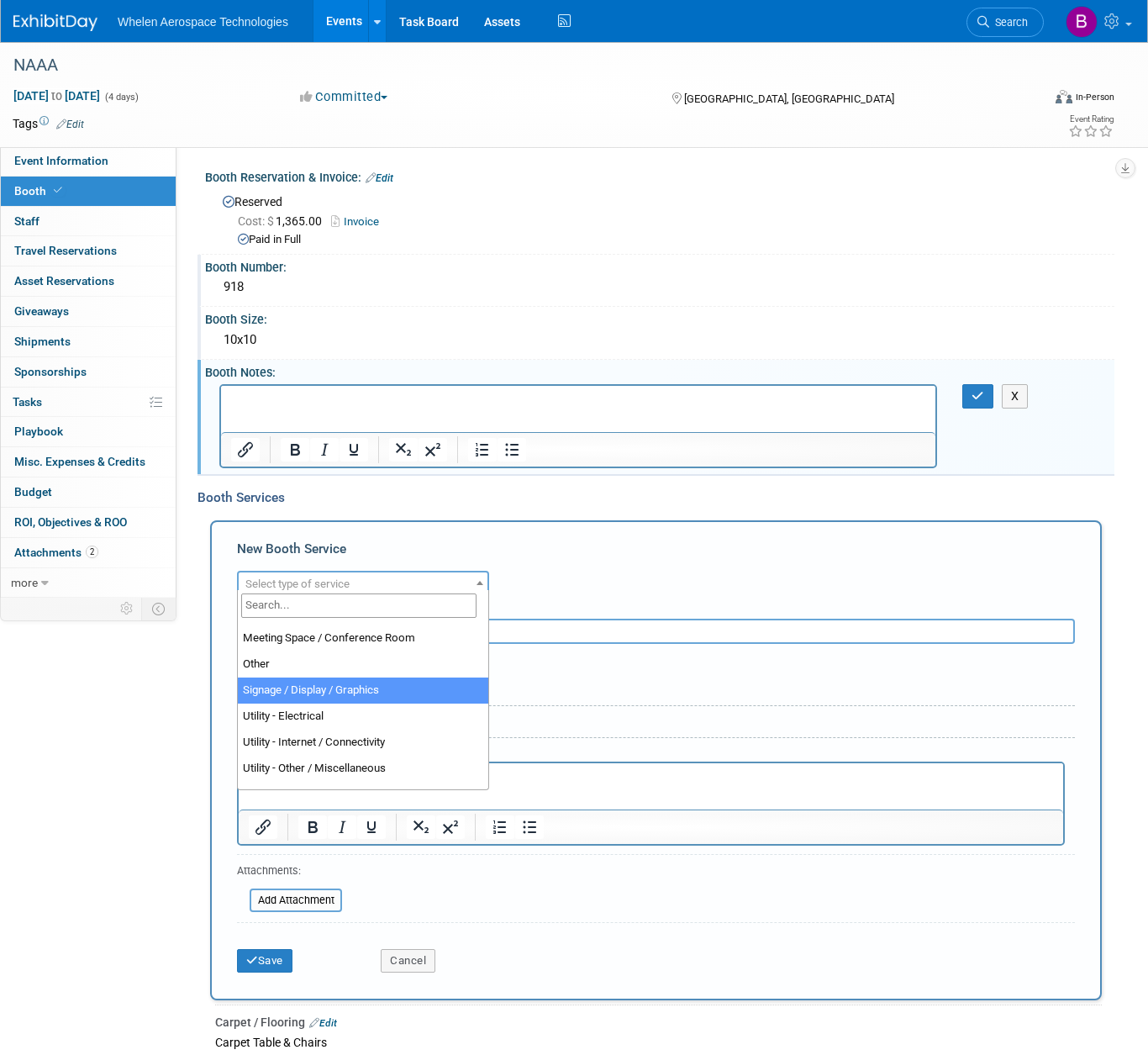
scroll to position [412, 0]
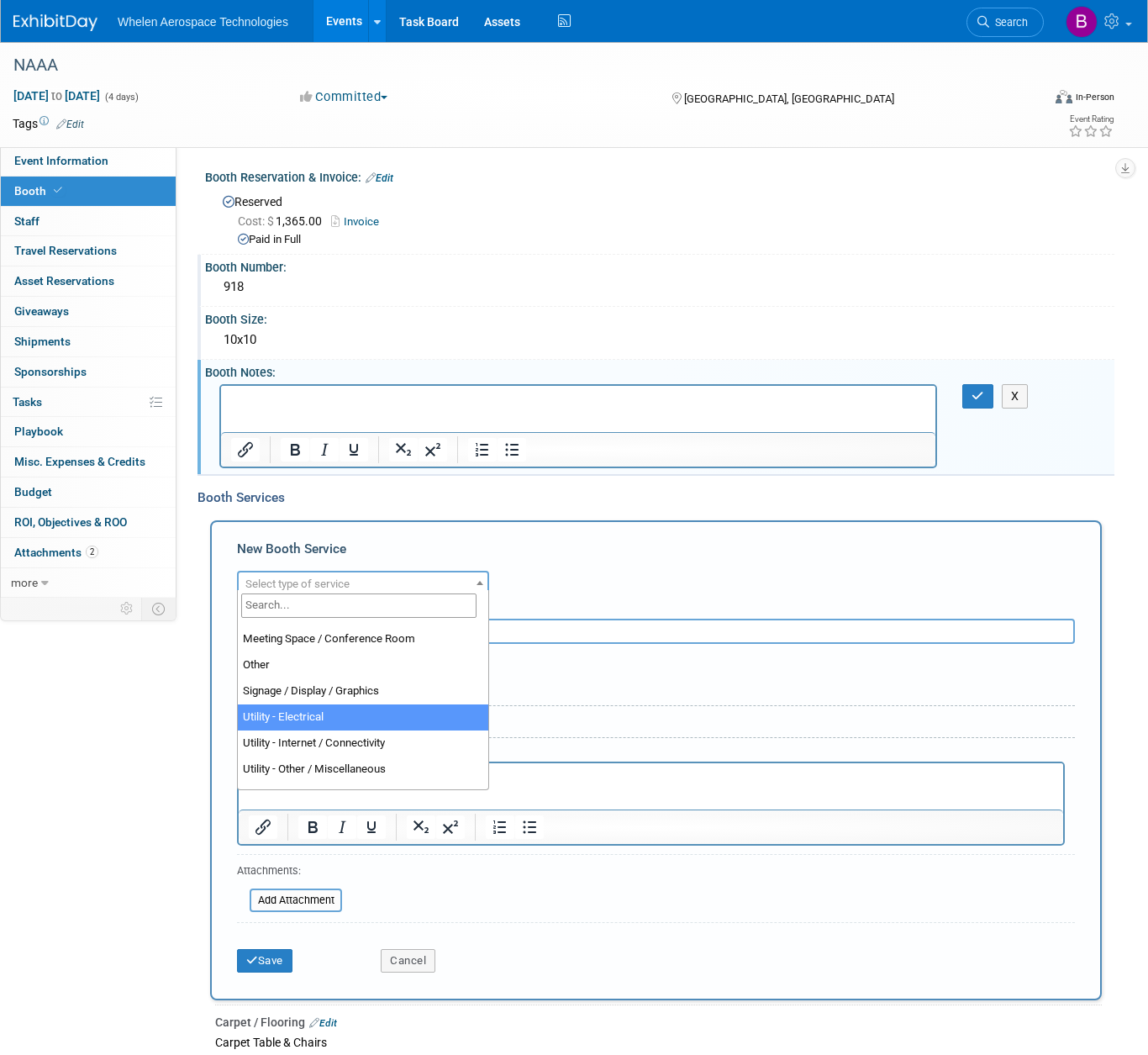
select select "8"
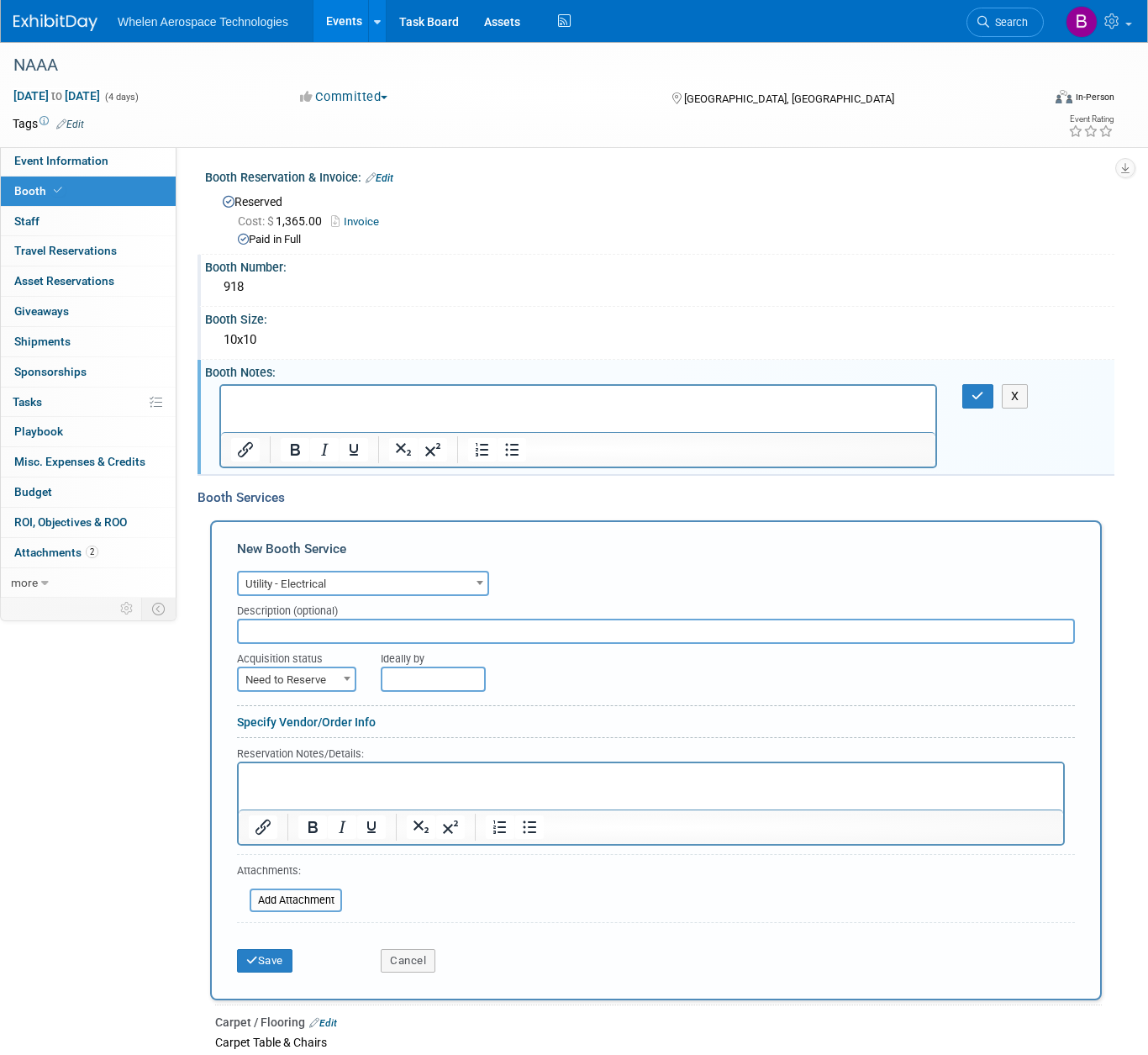
click at [278, 625] on input "text" at bounding box center [656, 631] width 838 height 26
type input "Electrical Order"
click at [327, 670] on span "Need to Reserve" at bounding box center [297, 680] width 116 height 24
select select "2"
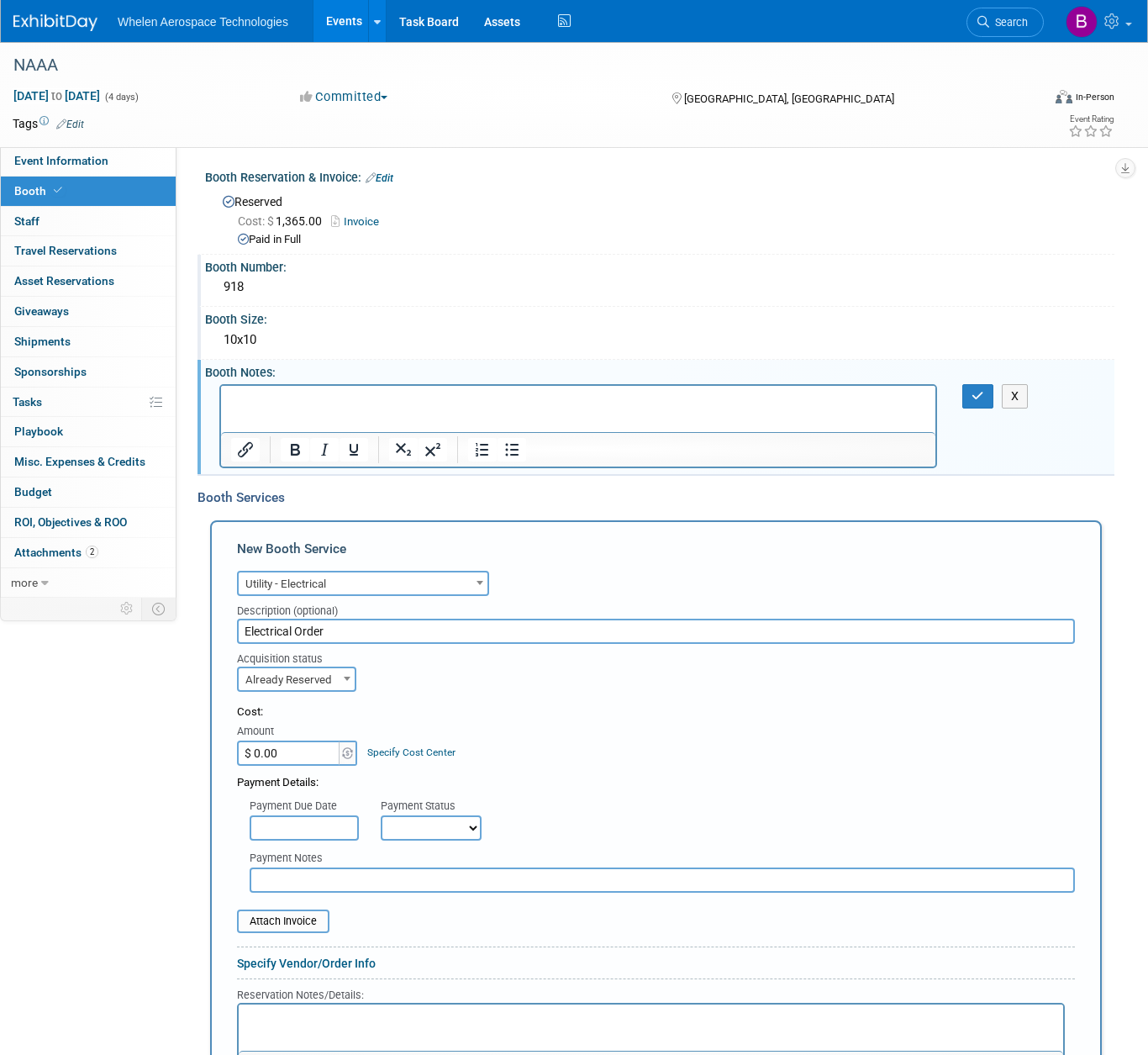
drag, startPoint x: 291, startPoint y: 746, endPoint x: 194, endPoint y: 729, distance: 98.5
click at [194, 729] on div "Event Information Event Info Booth Booth 0 Staff 0 Staff 0 Travel Reservations …" at bounding box center [574, 717] width 1148 height 1351
type input "$ 344.00"
select select "1"
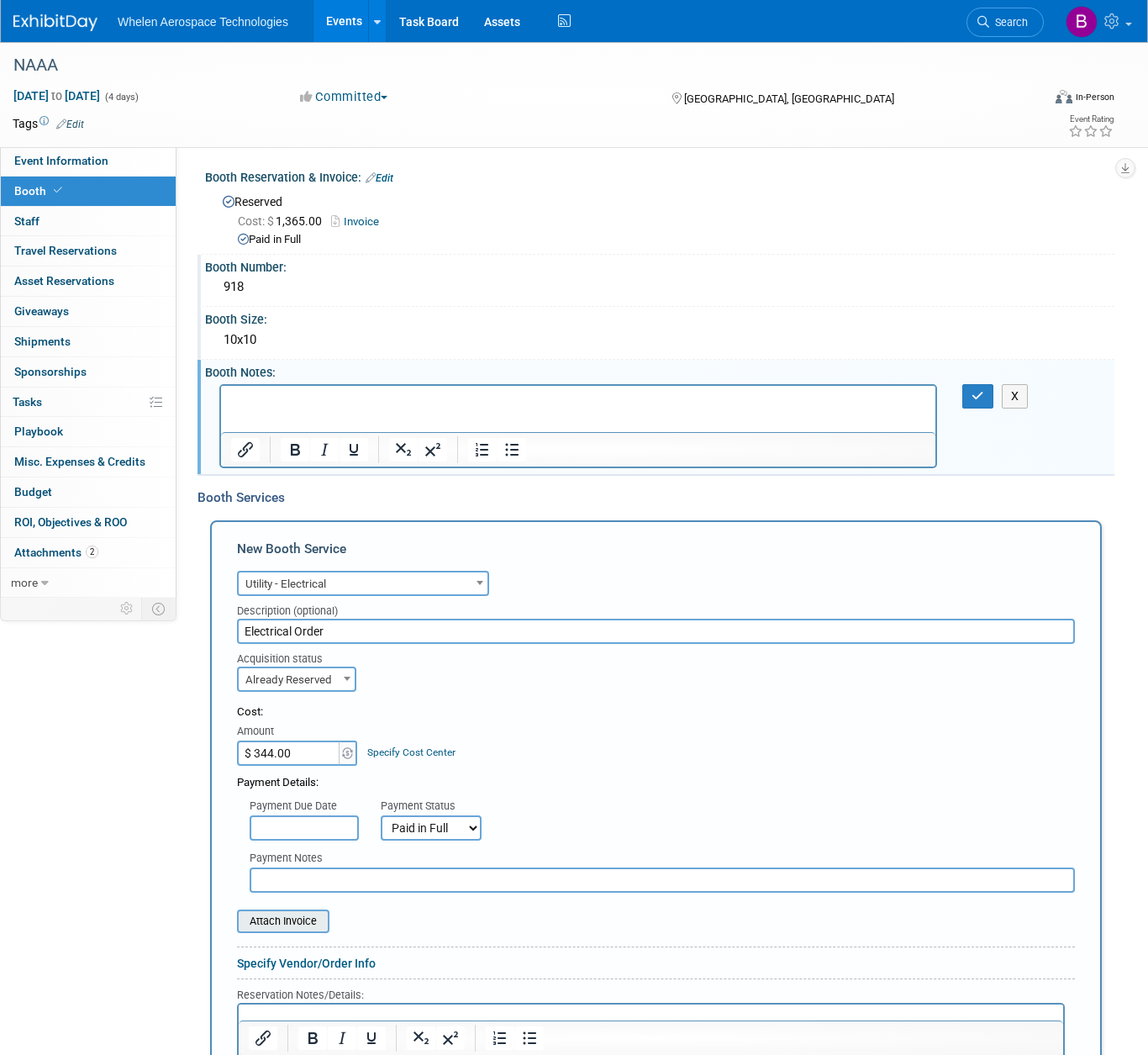
click at [299, 911] on input "file" at bounding box center [227, 921] width 200 height 20
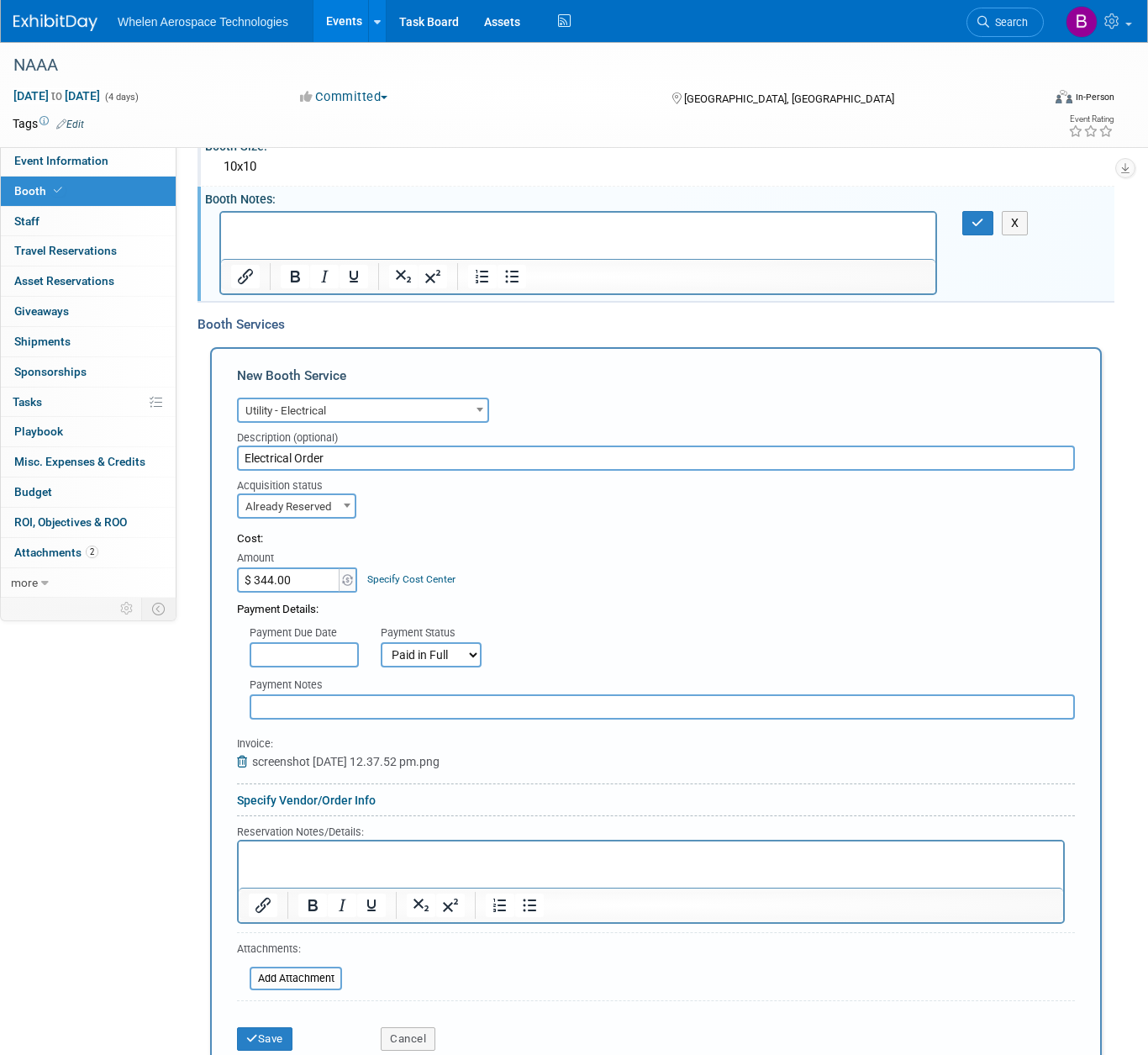
scroll to position [259, 0]
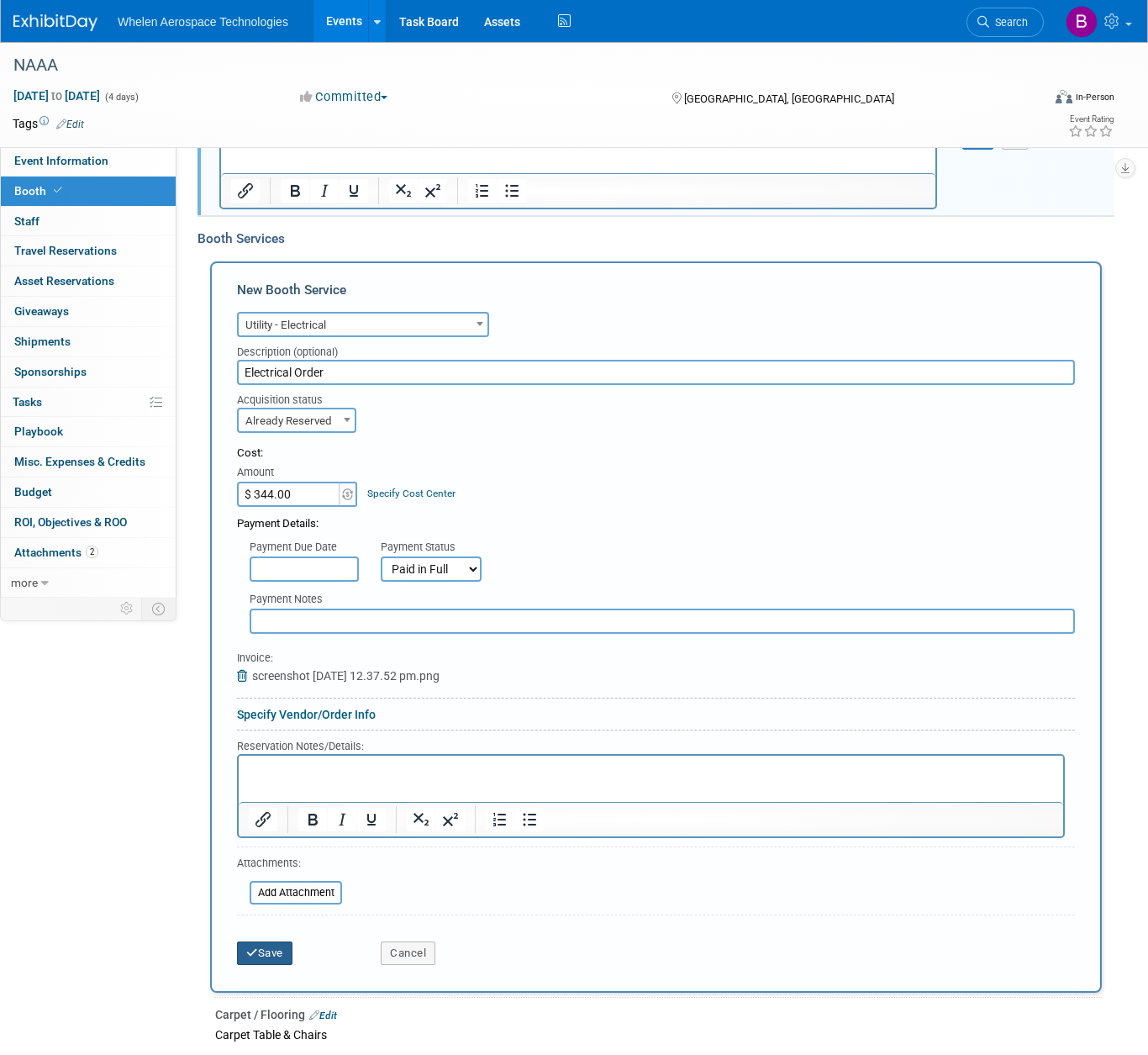
click at [258, 941] on button "Save" at bounding box center [264, 952] width 55 height 24
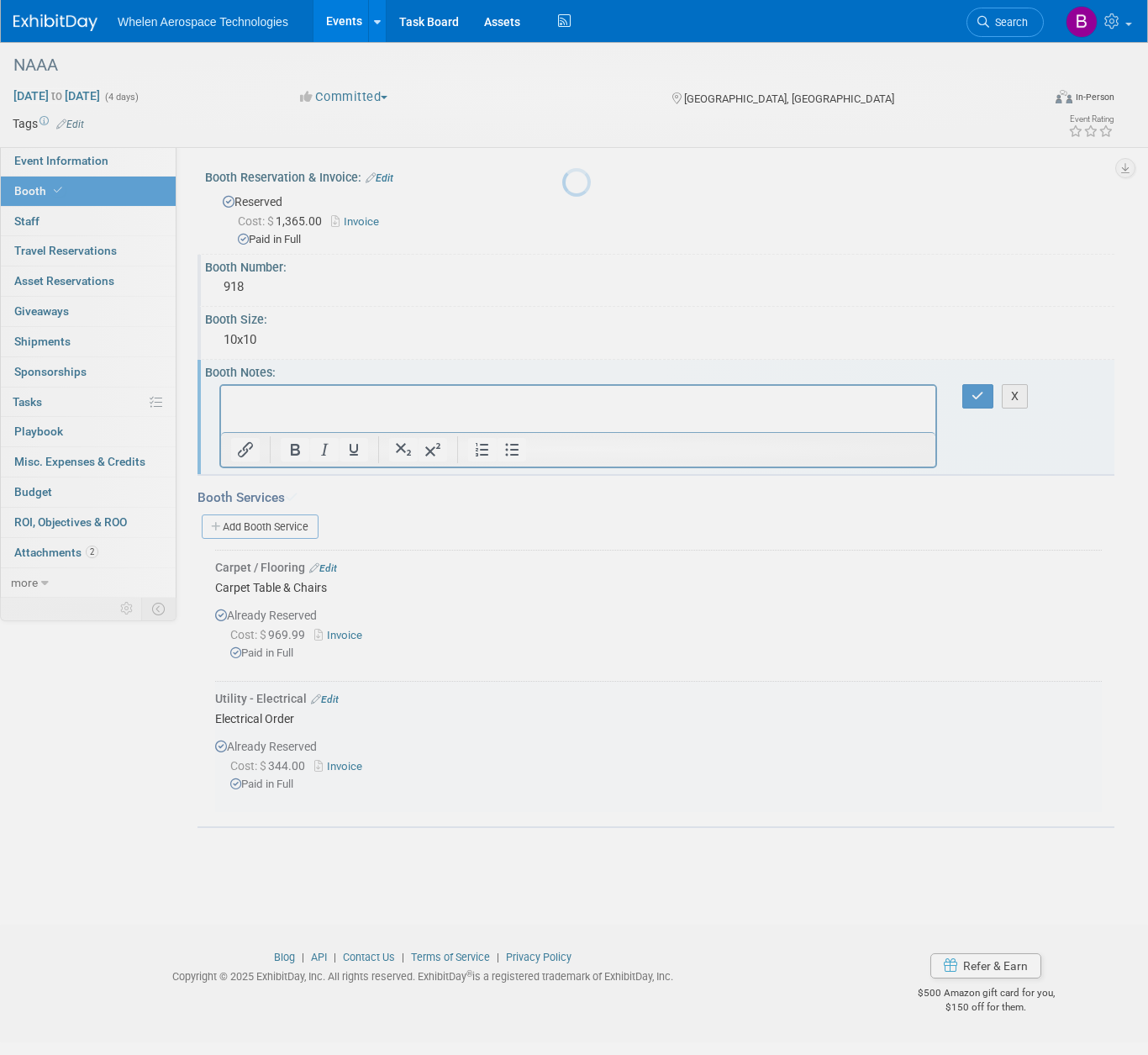
scroll to position [0, 0]
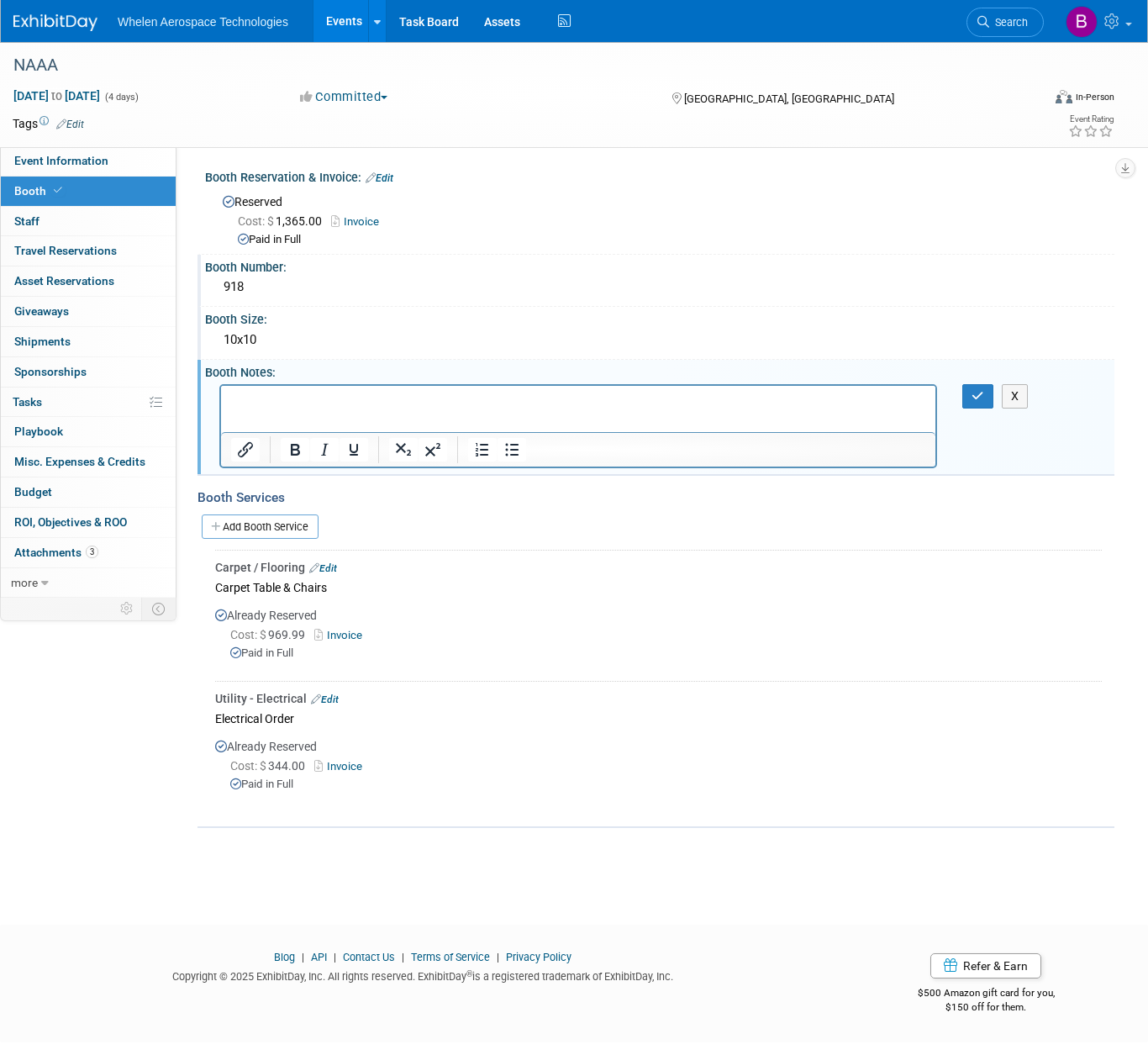
click at [76, 18] on img at bounding box center [55, 23] width 84 height 17
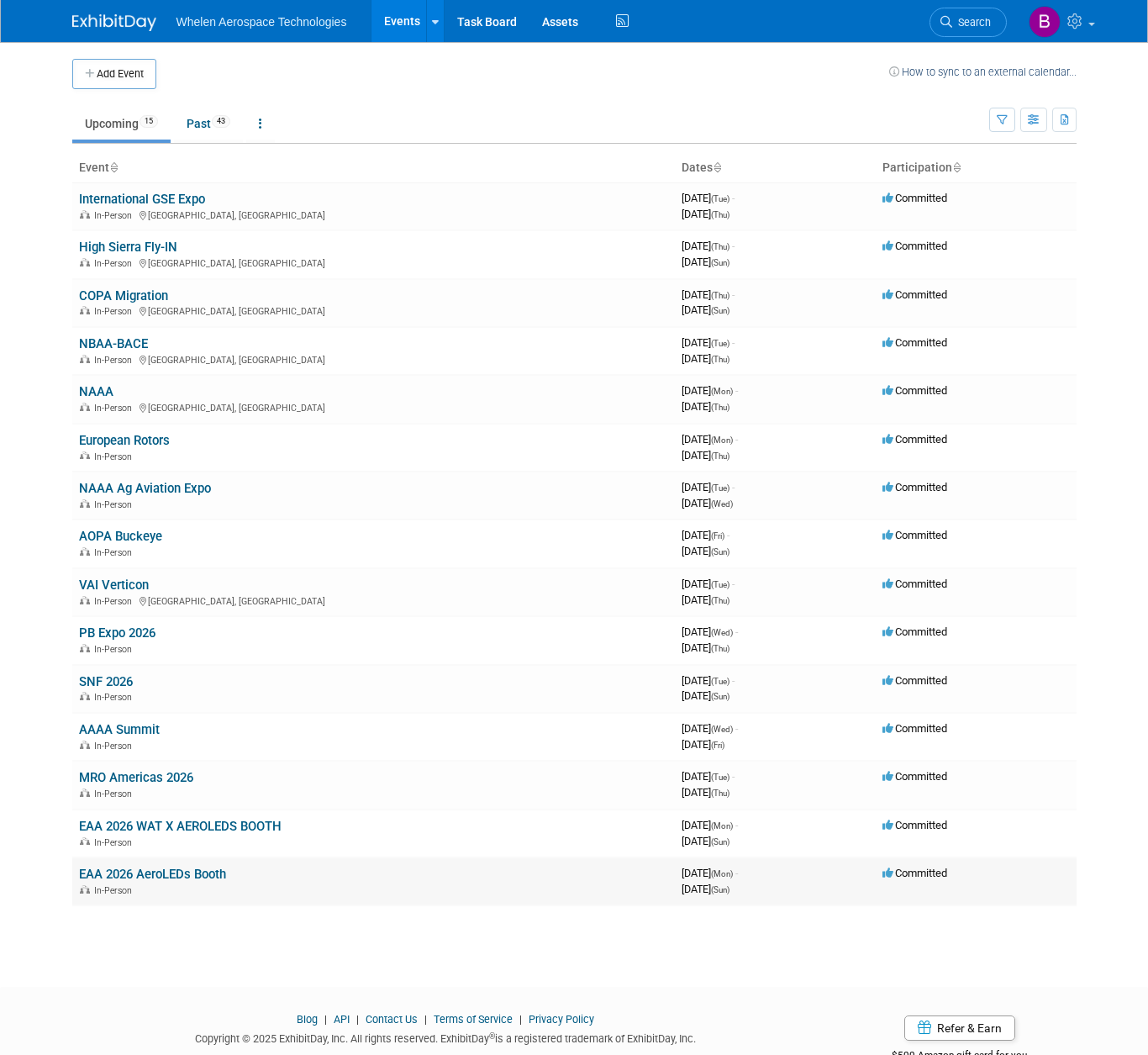
click at [175, 867] on link "EAA 2026 AeroLEDs Booth" at bounding box center [152, 874] width 147 height 15
click at [208, 818] on link "EAA 2026 WAT X AEROLEDS BOOTH" at bounding box center [180, 826] width 202 height 15
click at [202, 867] on link "EAA 2026 AeroLEDs Booth" at bounding box center [152, 874] width 147 height 15
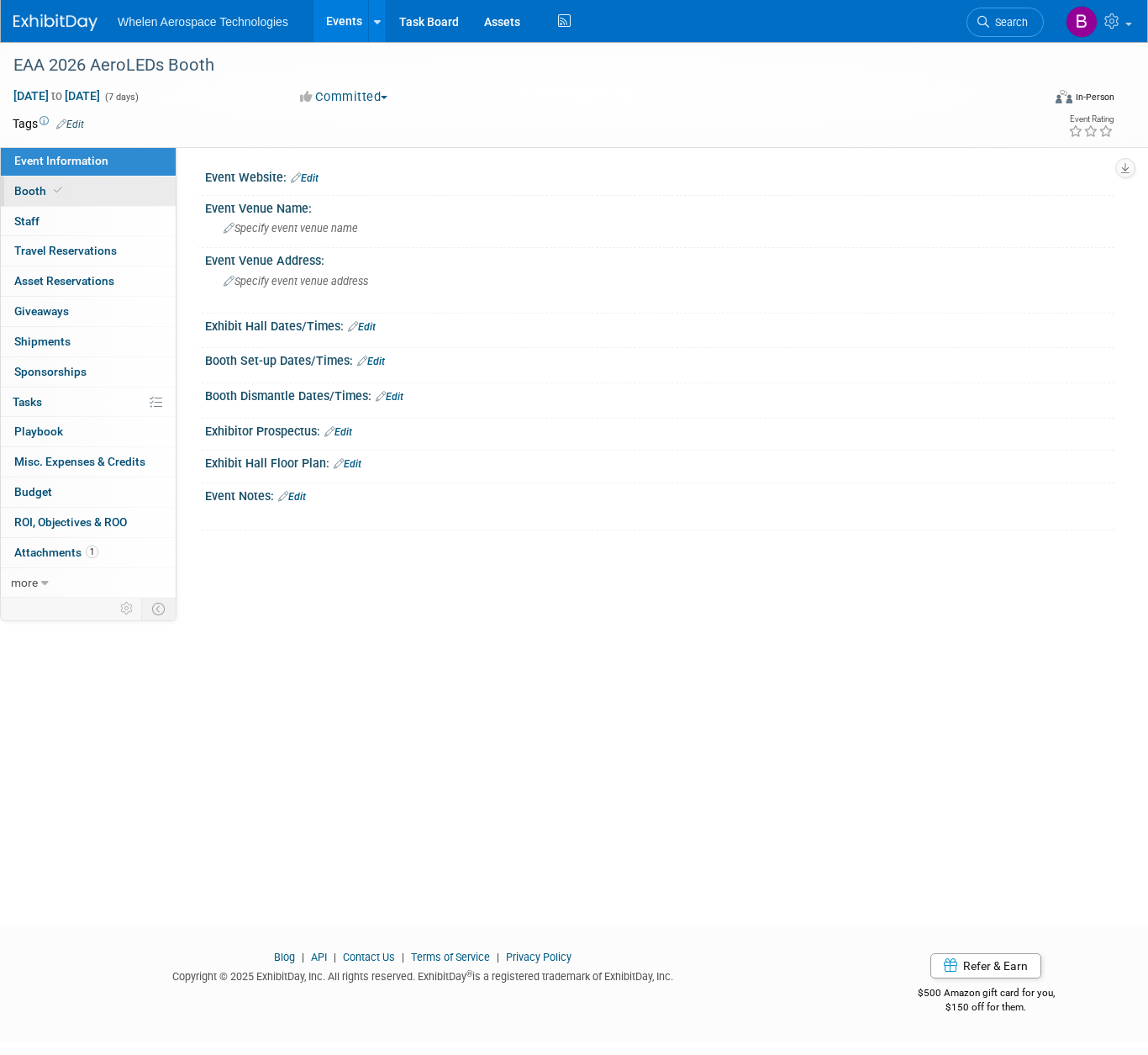
click at [108, 193] on link "Booth" at bounding box center [88, 191] width 175 height 29
click at [139, 193] on link "Booth" at bounding box center [88, 191] width 175 height 29
click at [43, 191] on span "Booth" at bounding box center [40, 191] width 51 height 13
